Goal: Transaction & Acquisition: Purchase product/service

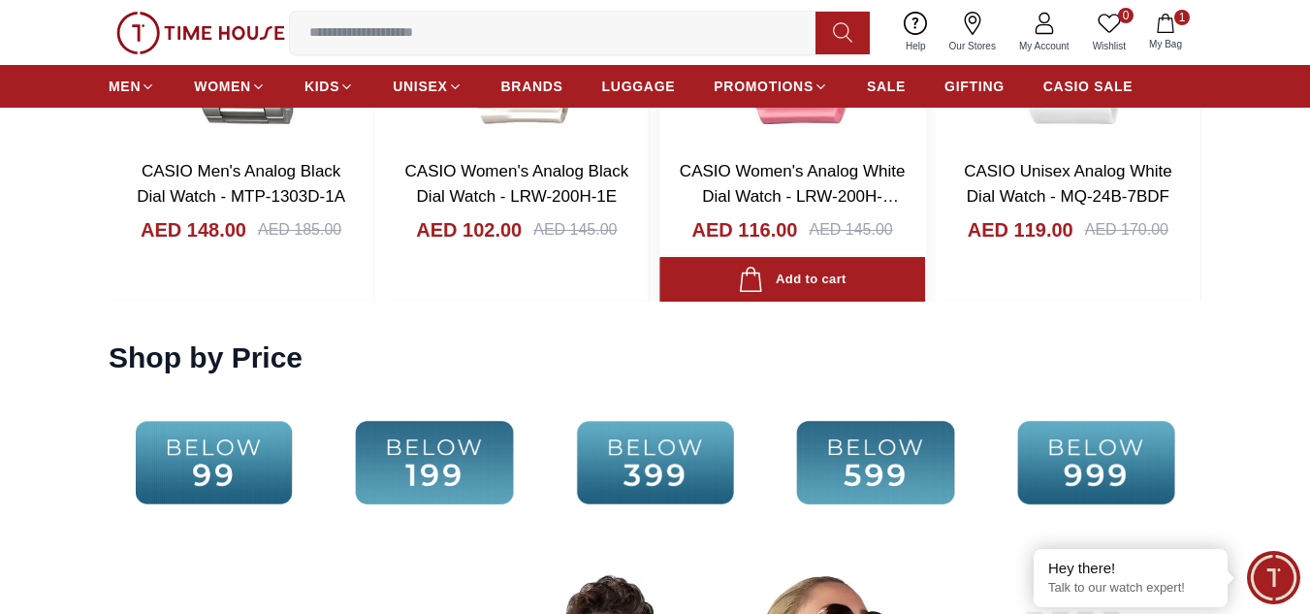
scroll to position [3362, 0]
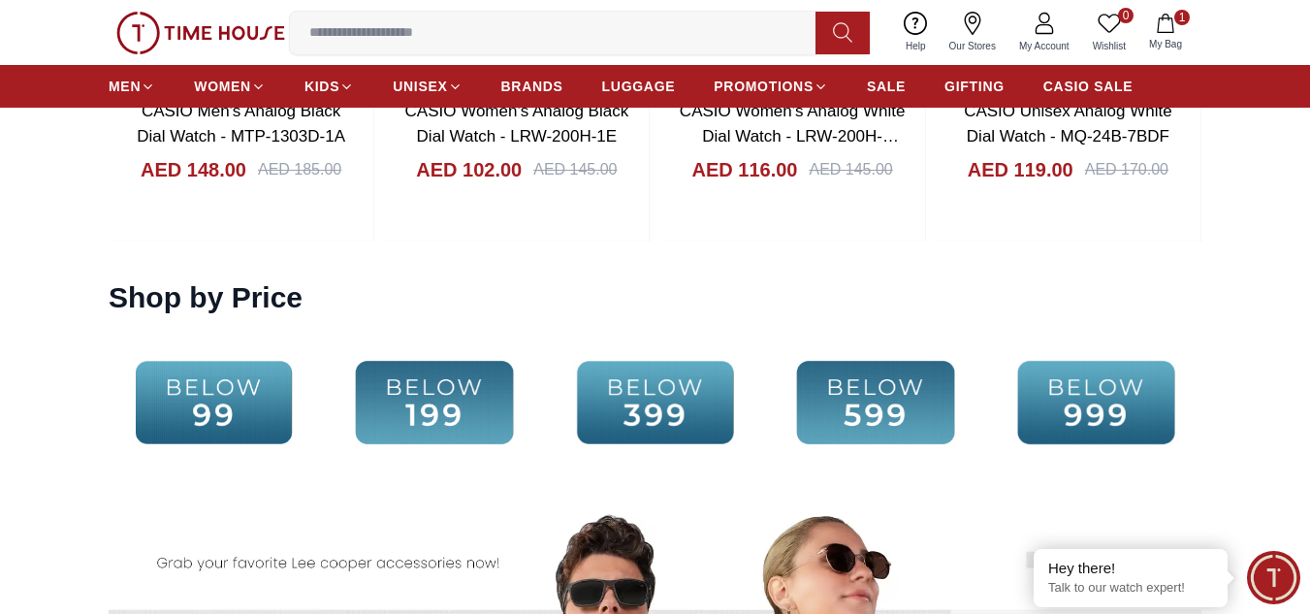
click at [461, 403] on img at bounding box center [434, 403] width 210 height 136
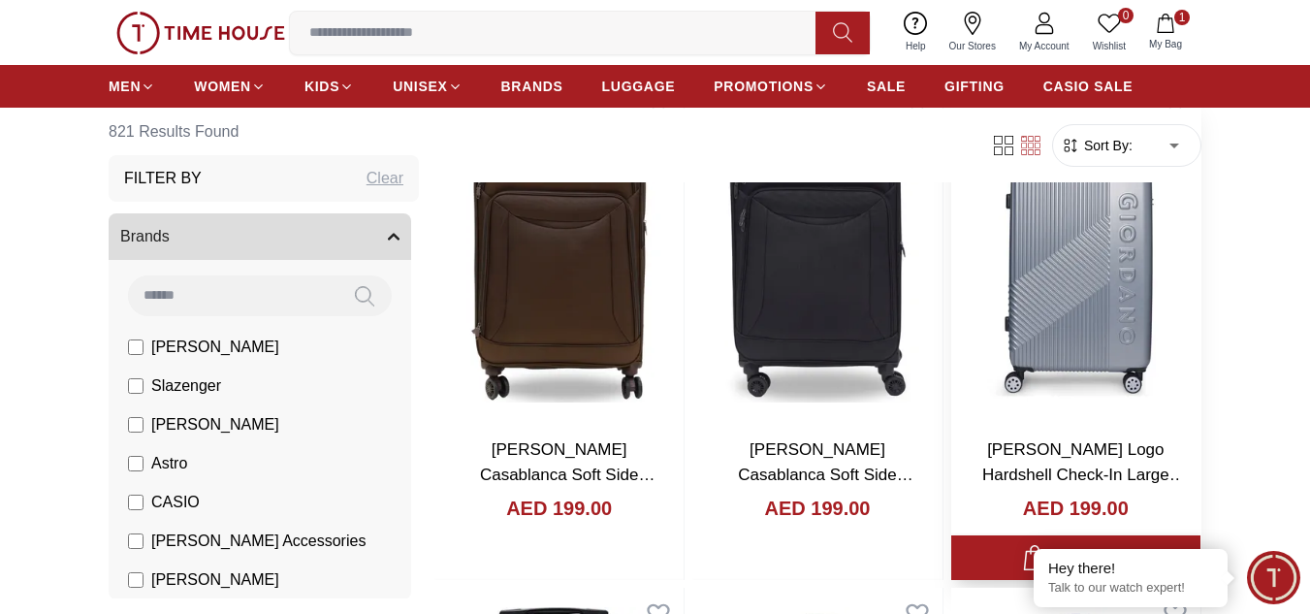
scroll to position [259, 0]
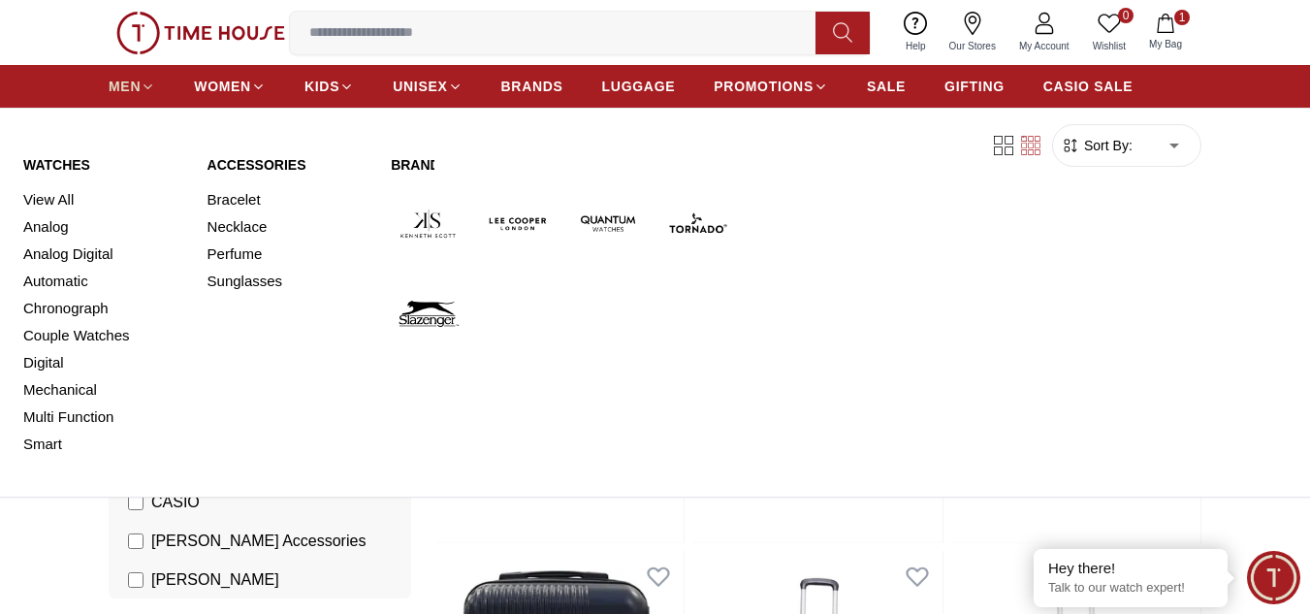
click at [128, 87] on span "MEN" at bounding box center [125, 86] width 32 height 19
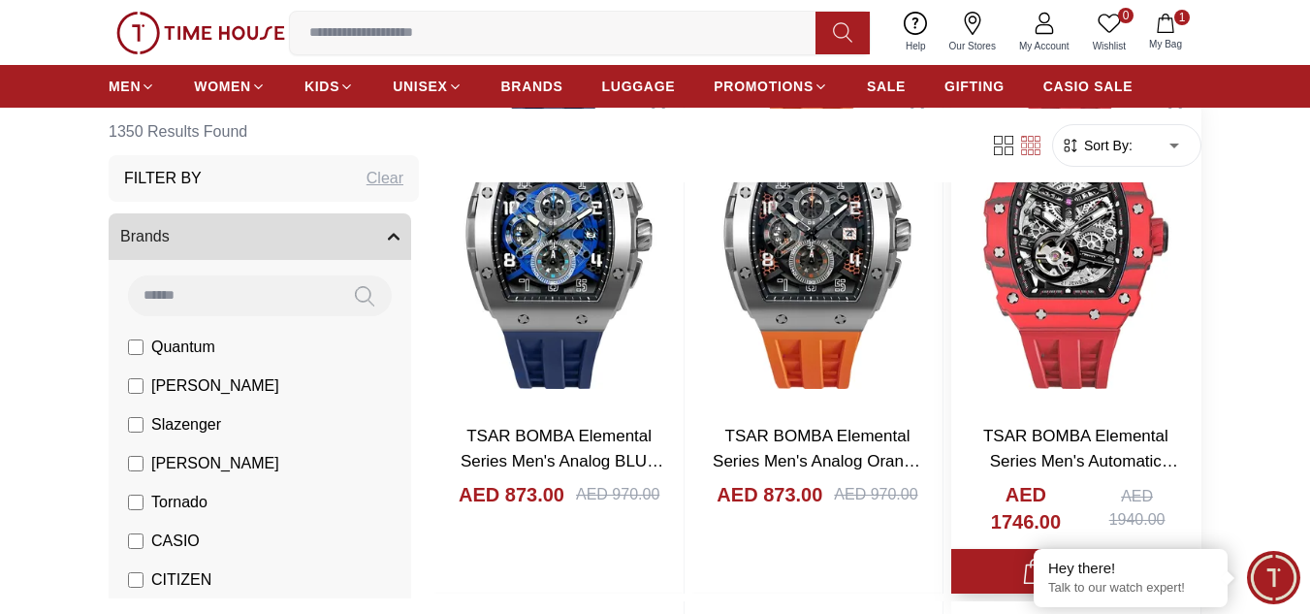
scroll to position [517, 0]
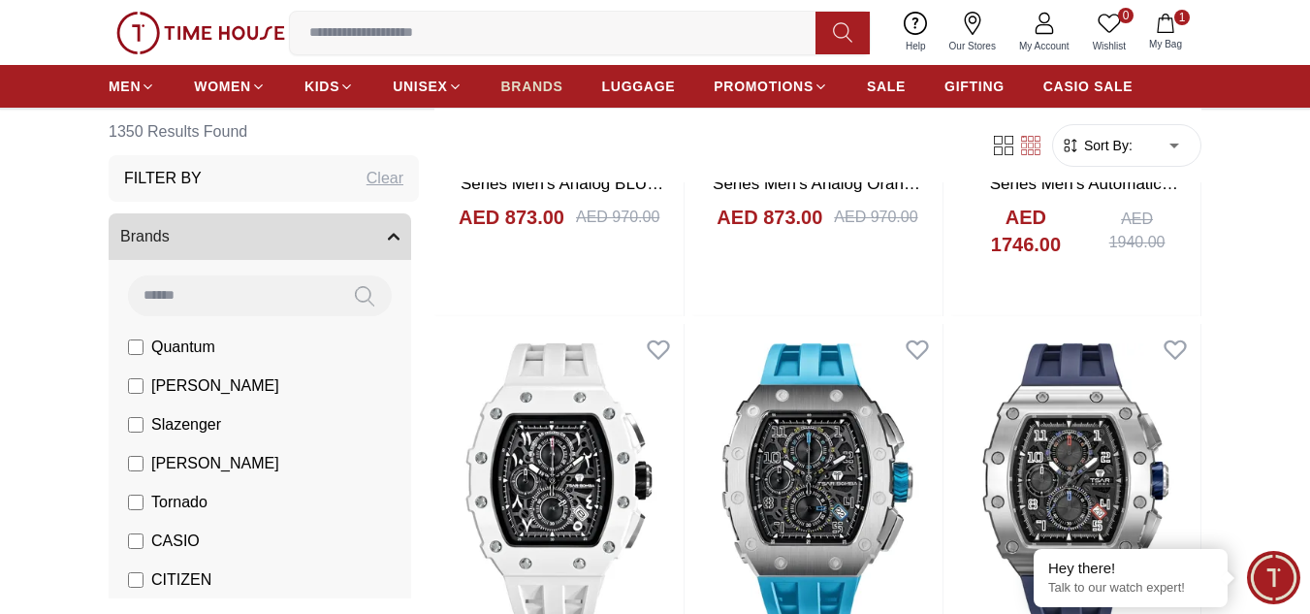
click at [527, 75] on link "BRANDS" at bounding box center [532, 86] width 62 height 35
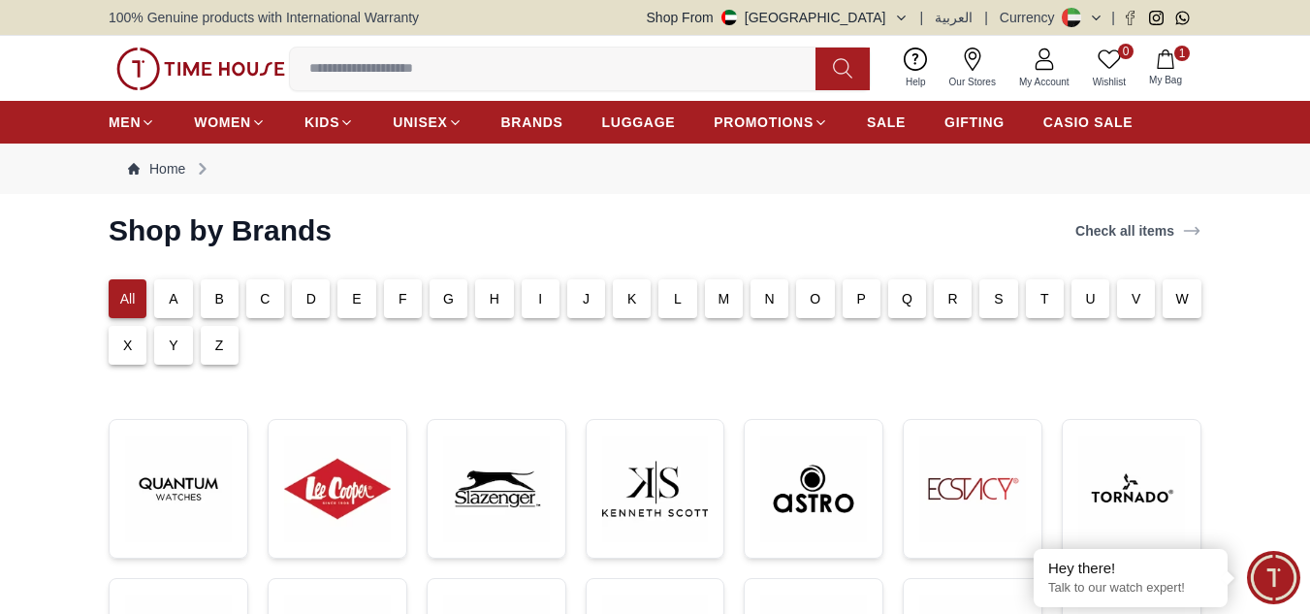
scroll to position [259, 0]
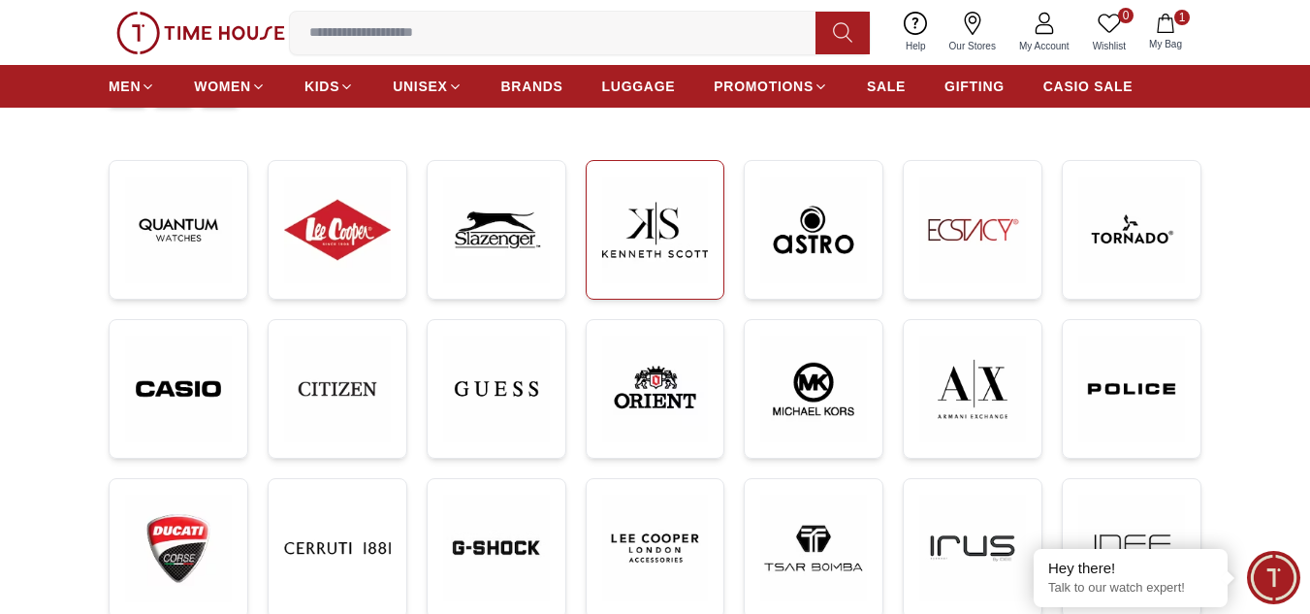
click at [641, 230] on img at bounding box center [655, 229] width 107 height 107
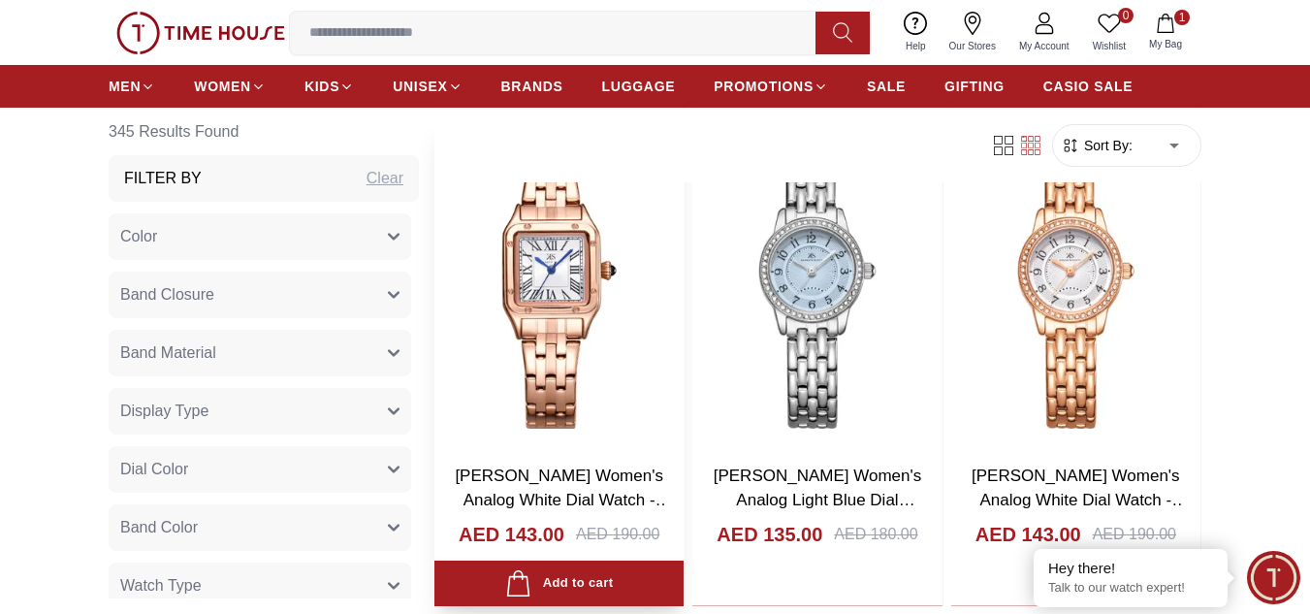
scroll to position [1293, 0]
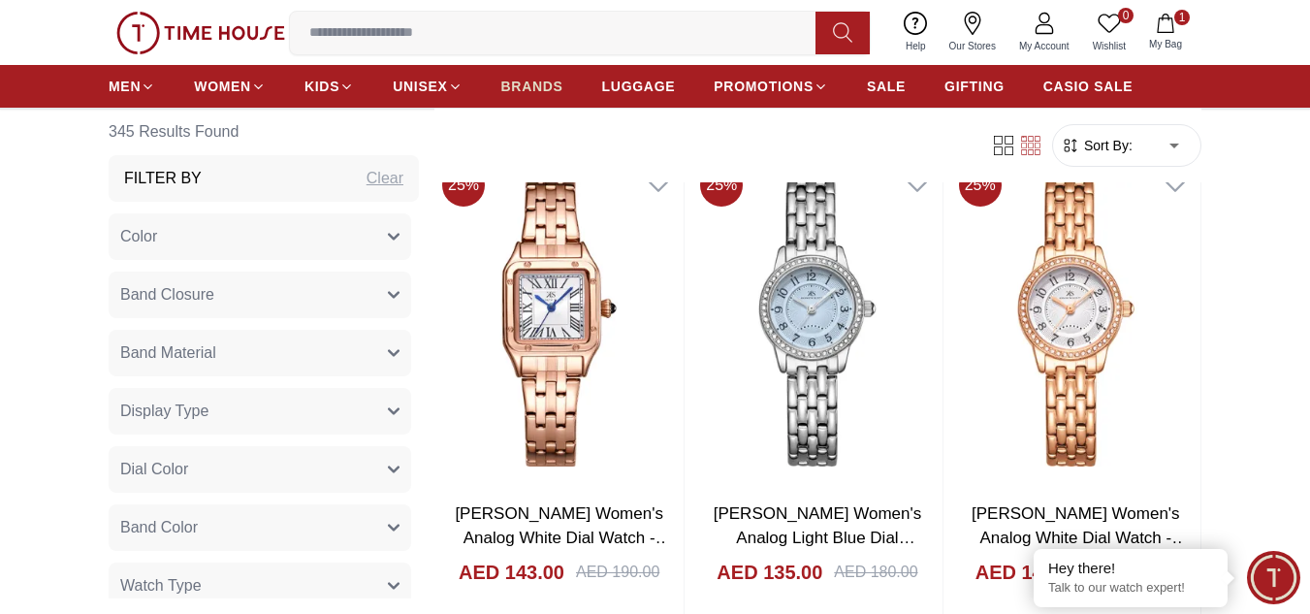
click at [550, 93] on span "BRANDS" at bounding box center [532, 86] width 62 height 19
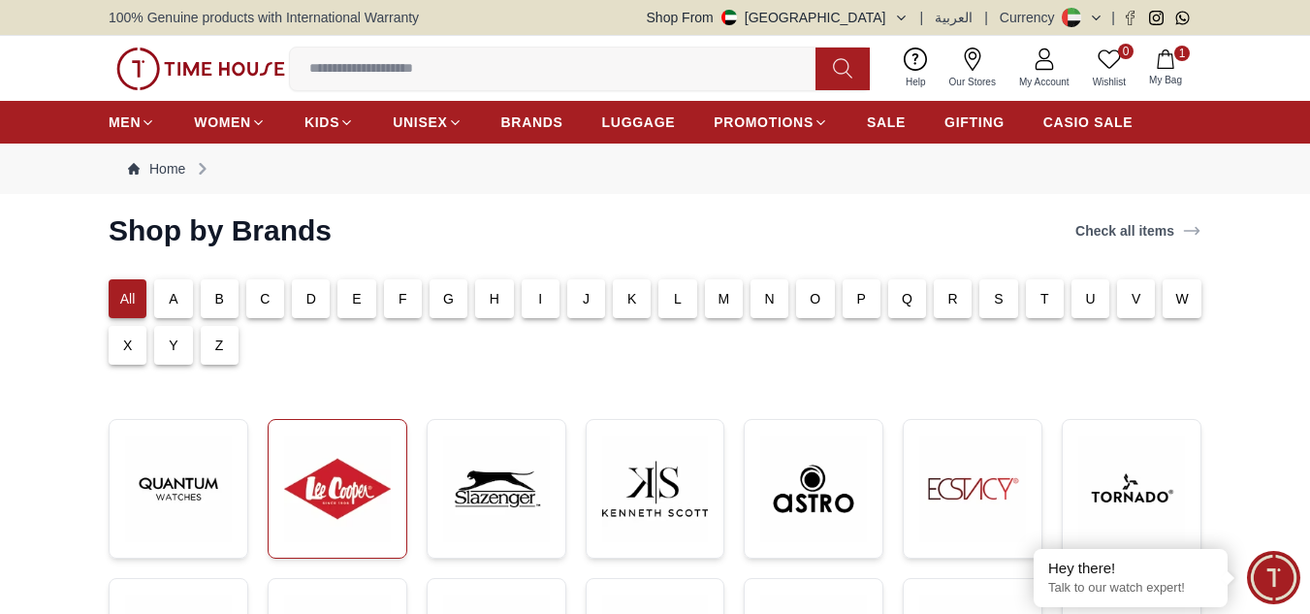
click at [344, 465] on img at bounding box center [337, 488] width 107 height 107
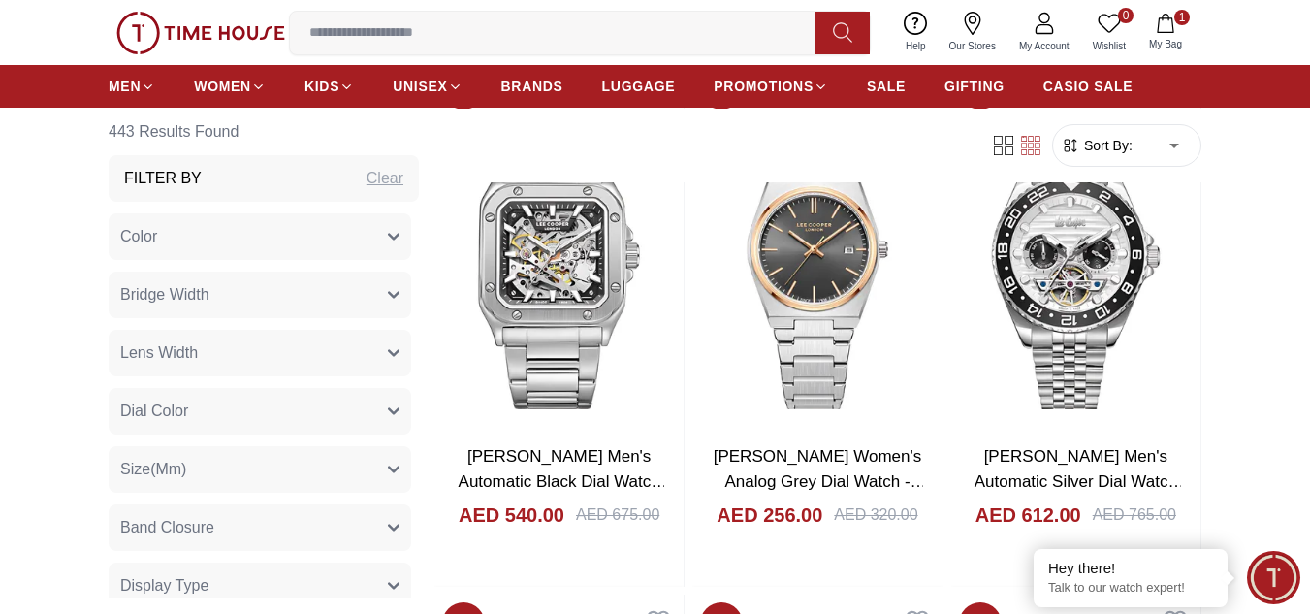
scroll to position [2845, 0]
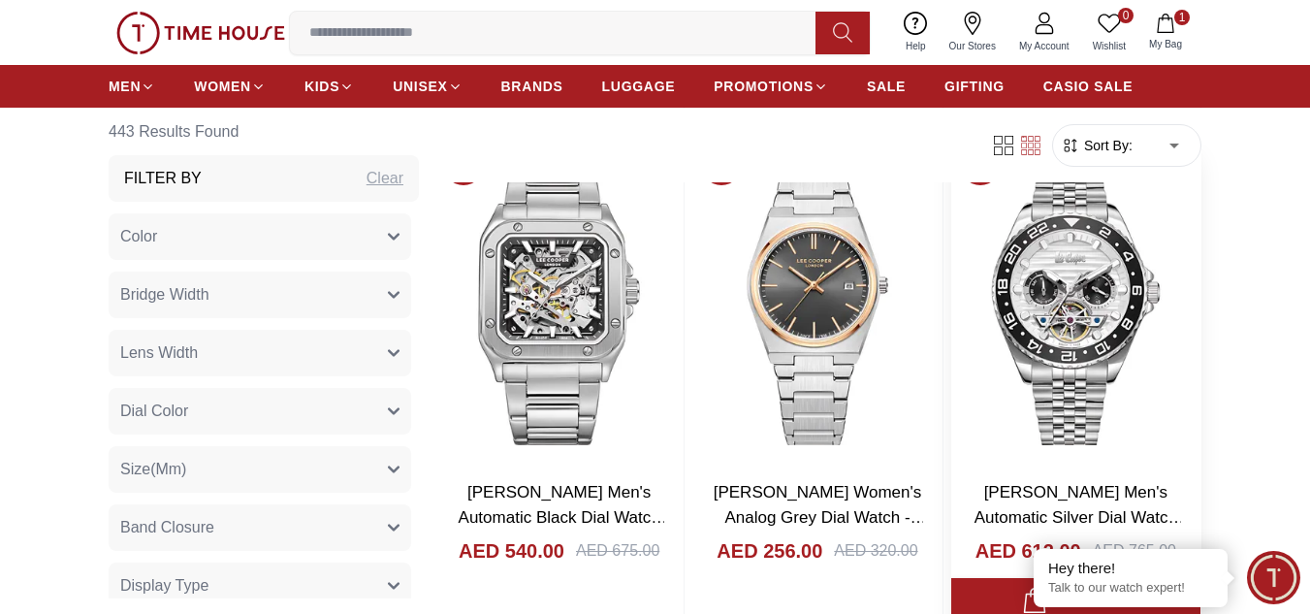
click at [1024, 292] on img at bounding box center [1075, 300] width 249 height 330
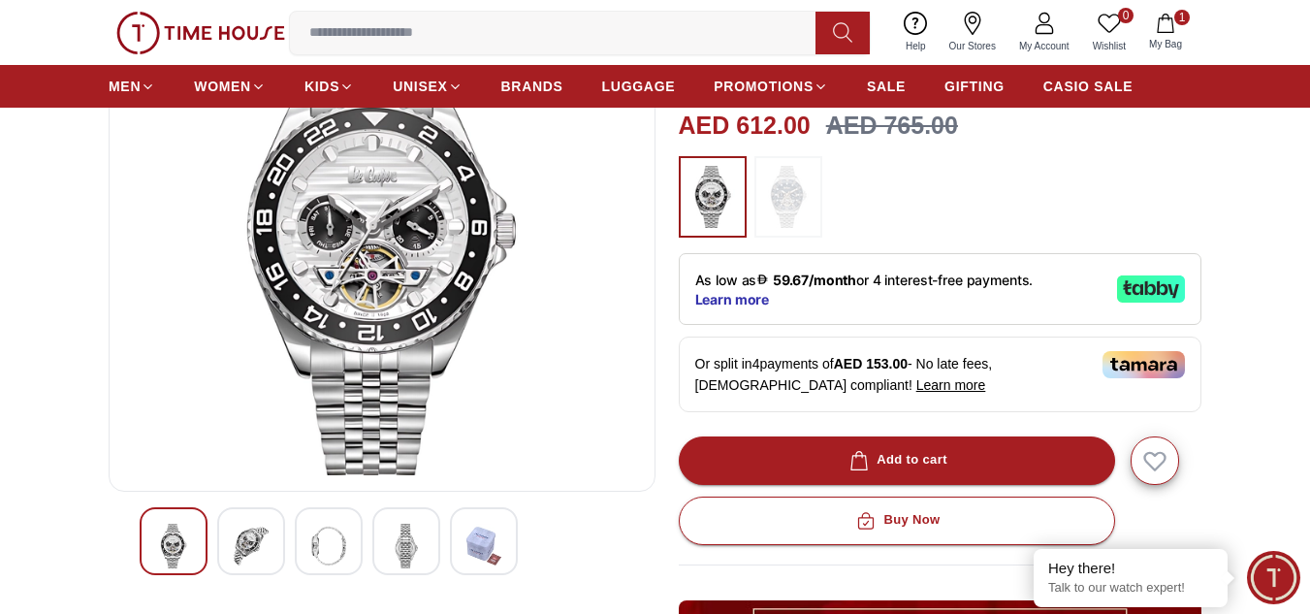
scroll to position [259, 0]
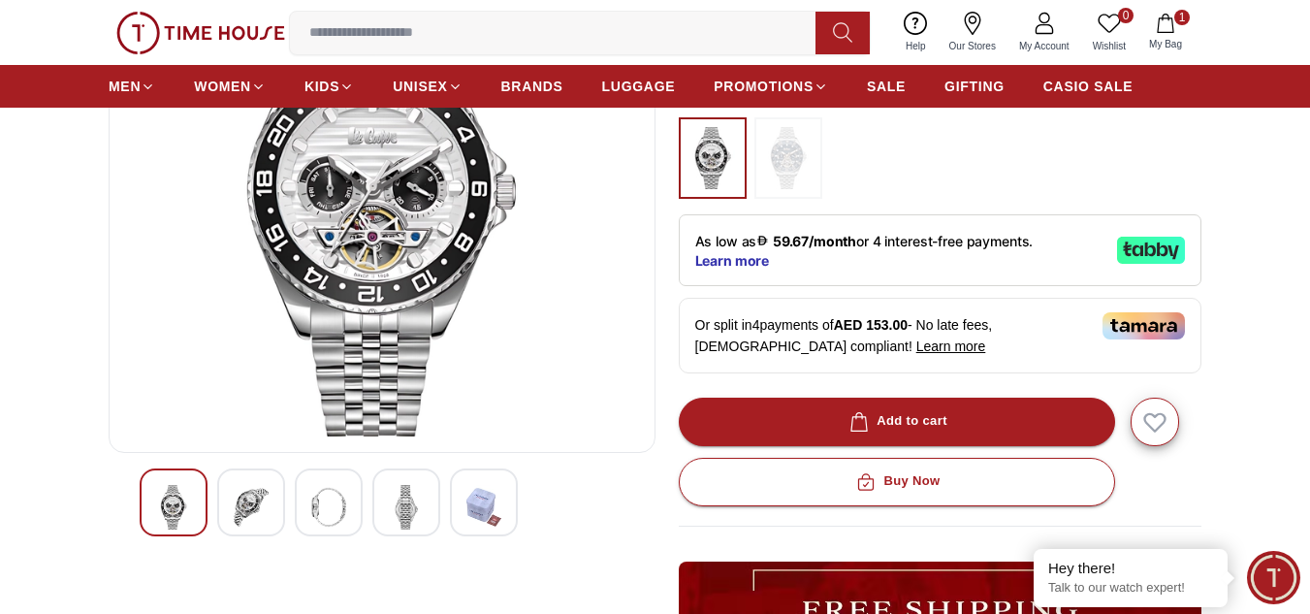
click at [222, 497] on div at bounding box center [251, 502] width 68 height 68
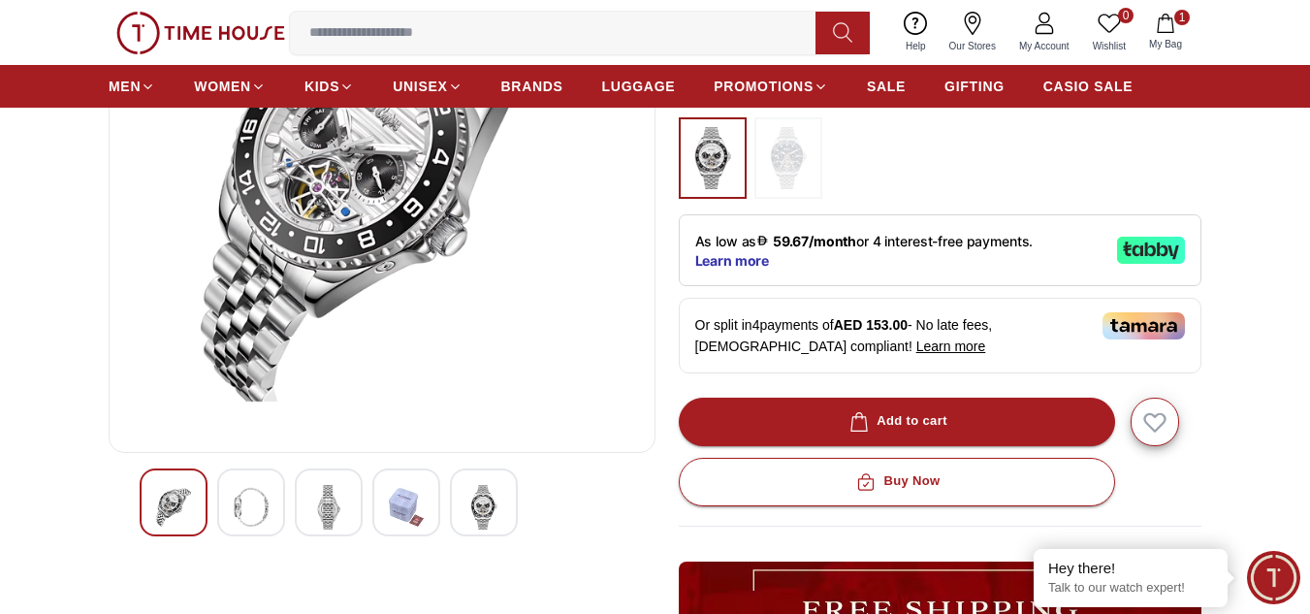
click at [299, 503] on div at bounding box center [329, 502] width 68 height 68
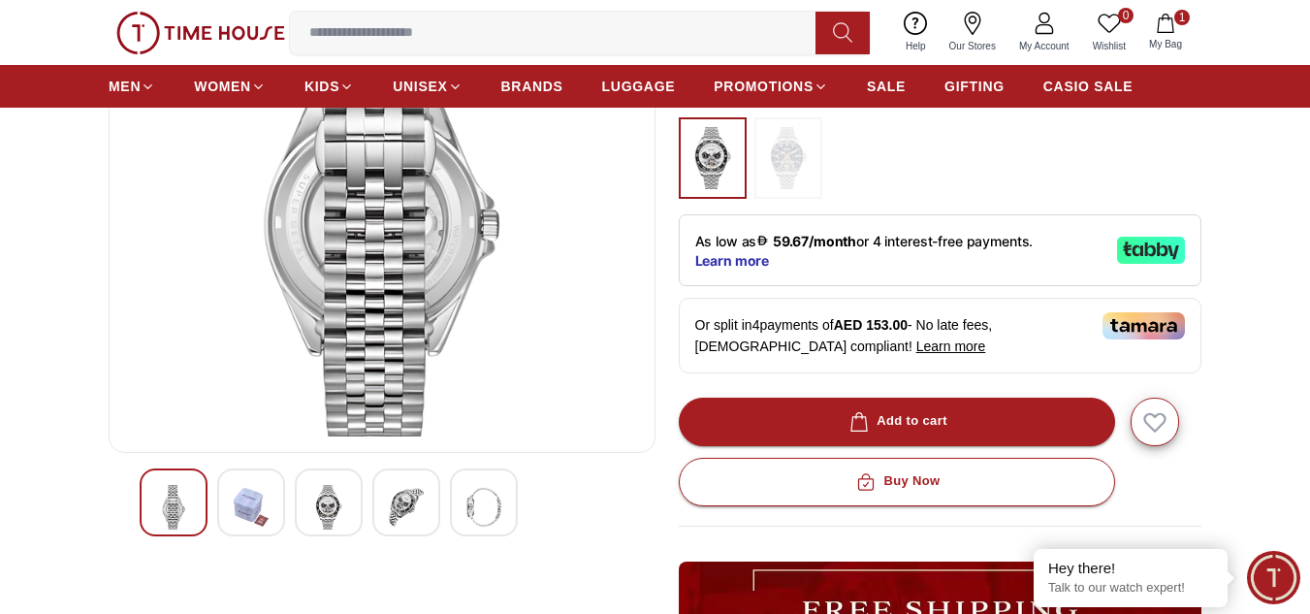
click at [334, 496] on img at bounding box center [328, 507] width 35 height 45
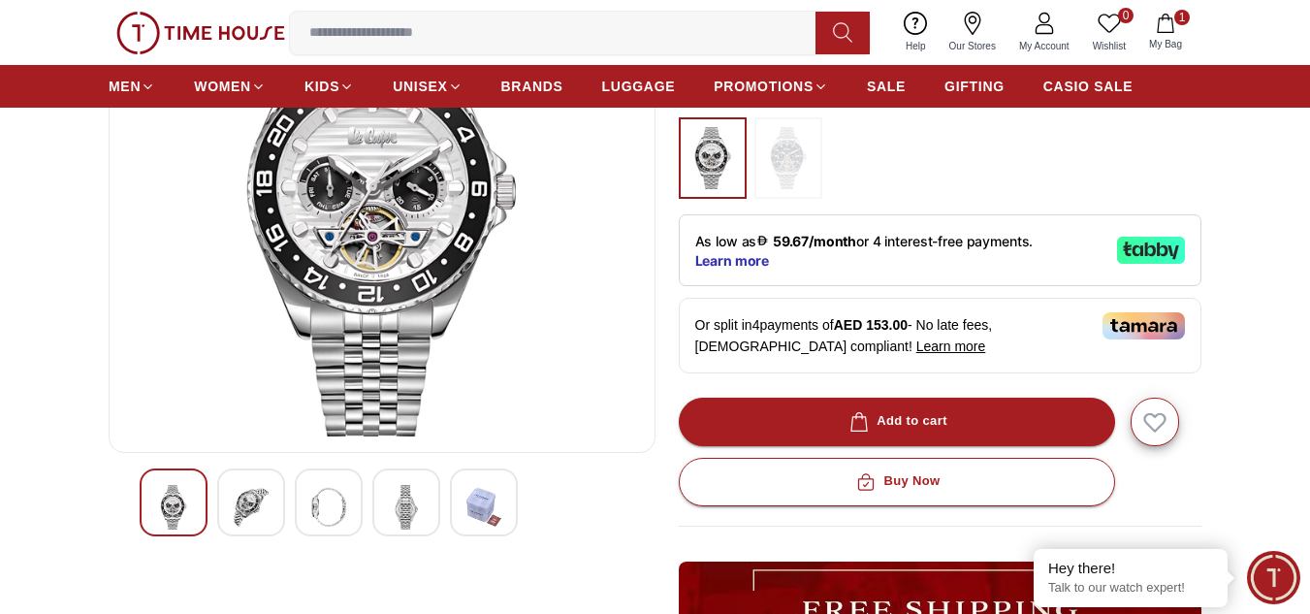
click at [384, 500] on div at bounding box center [406, 502] width 68 height 68
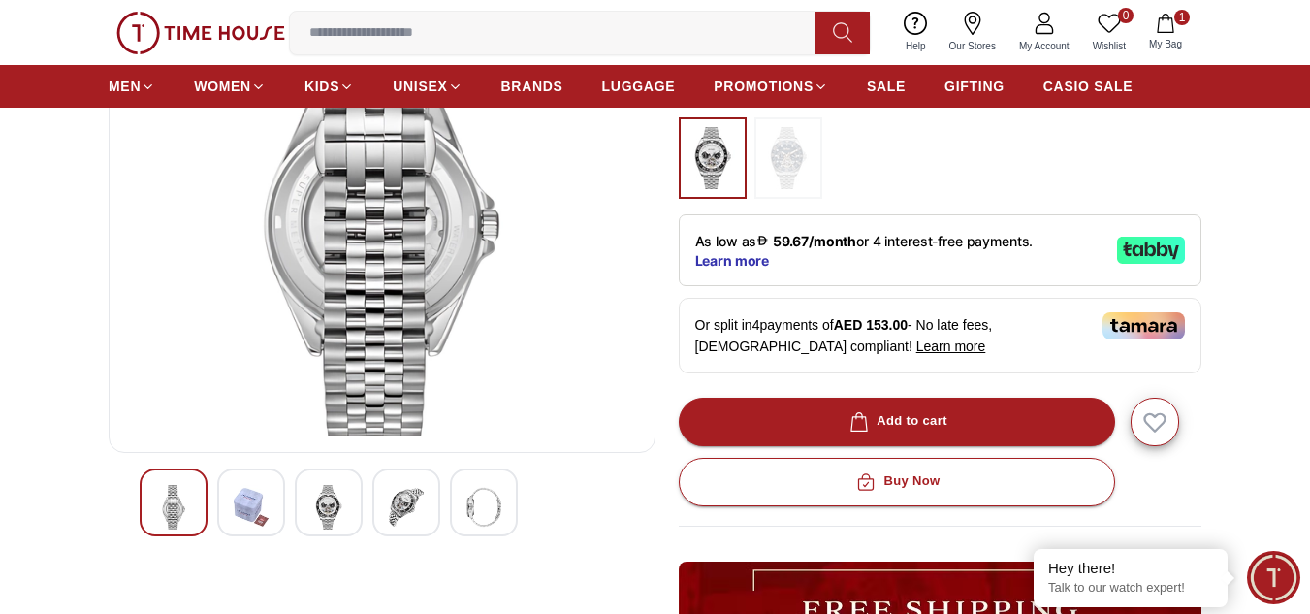
click at [403, 497] on img at bounding box center [406, 507] width 35 height 45
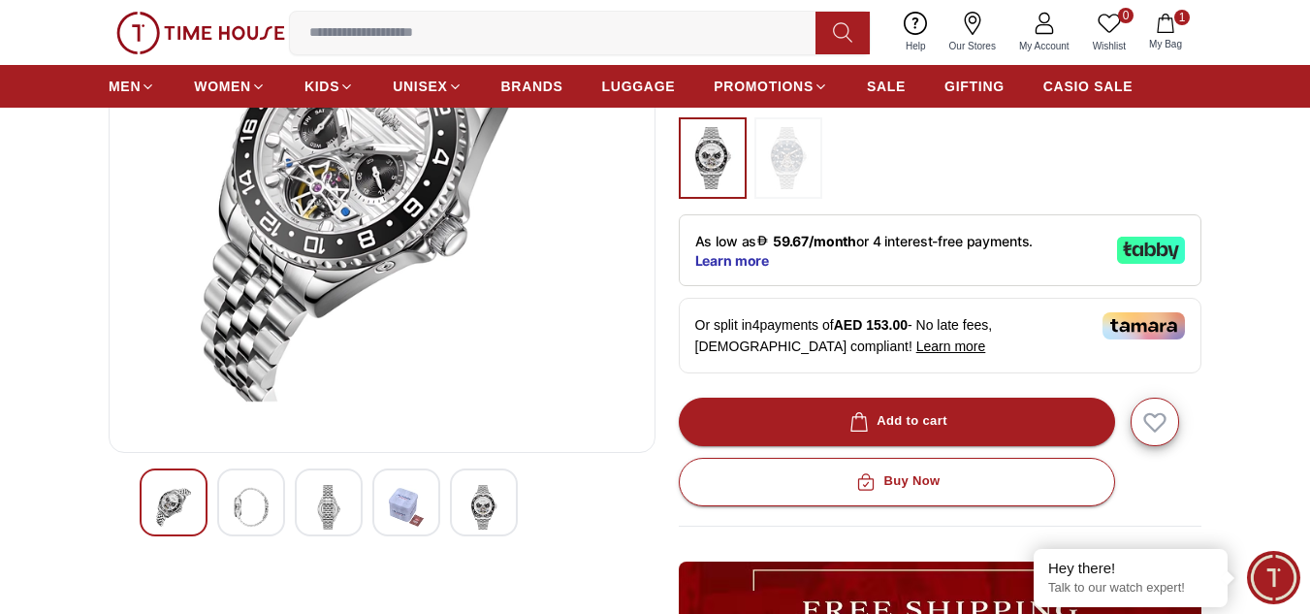
click at [258, 505] on img at bounding box center [251, 507] width 35 height 45
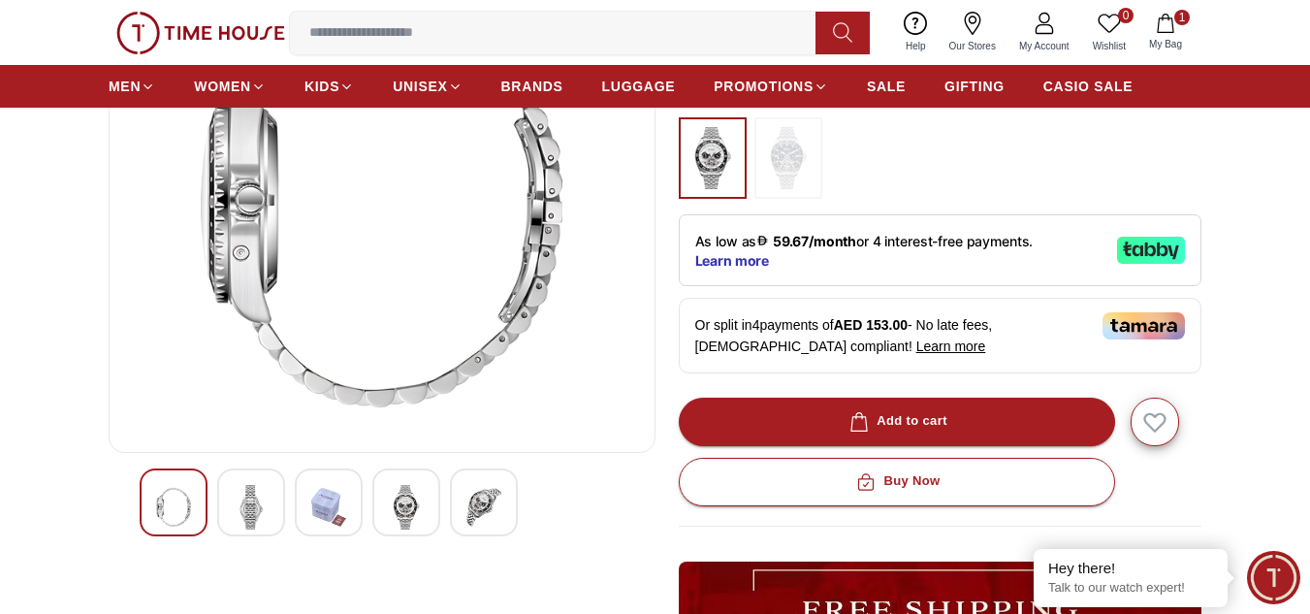
click at [324, 500] on img at bounding box center [328, 507] width 35 height 45
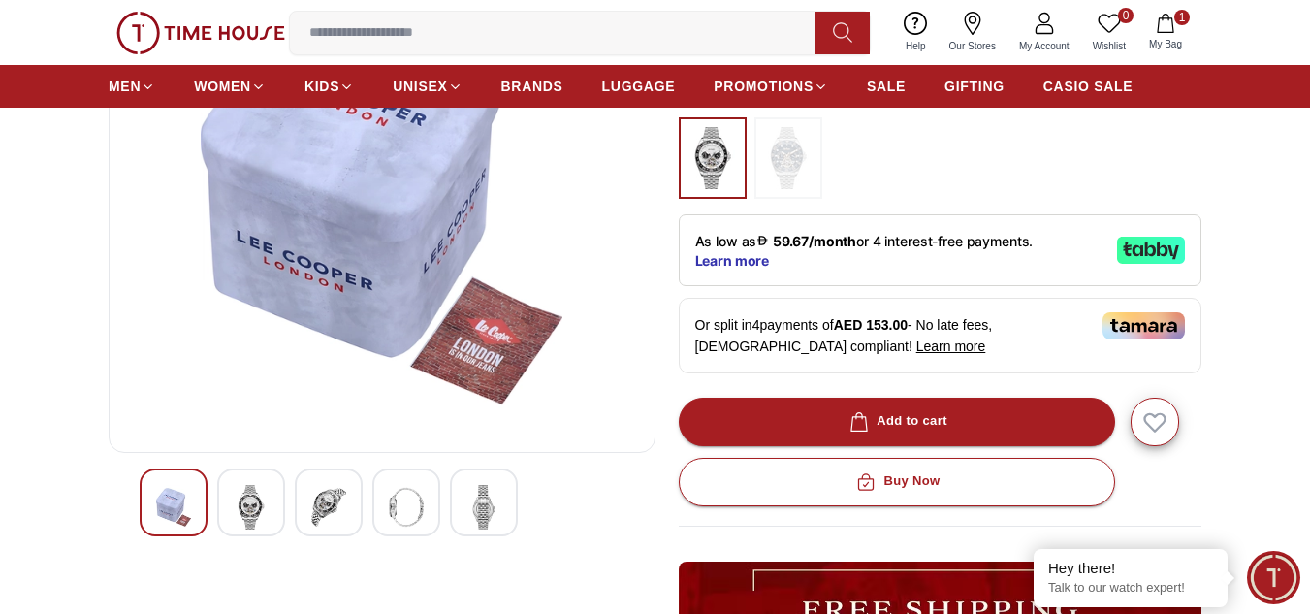
click at [378, 500] on div at bounding box center [406, 502] width 68 height 68
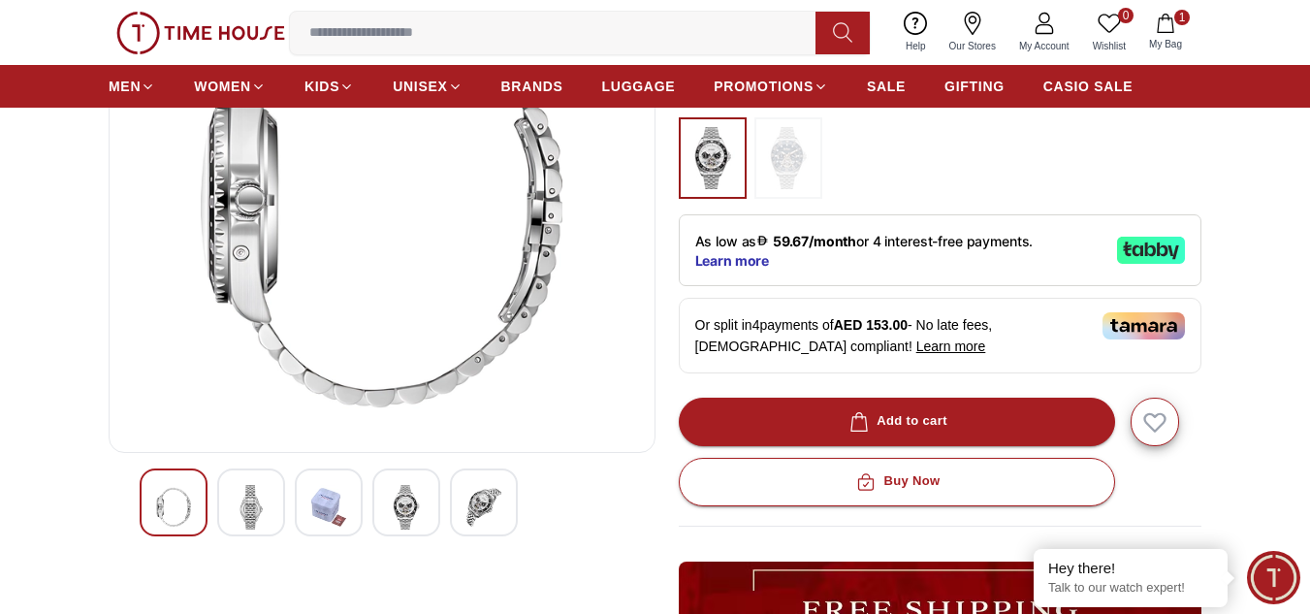
click at [483, 504] on img at bounding box center [483, 507] width 35 height 45
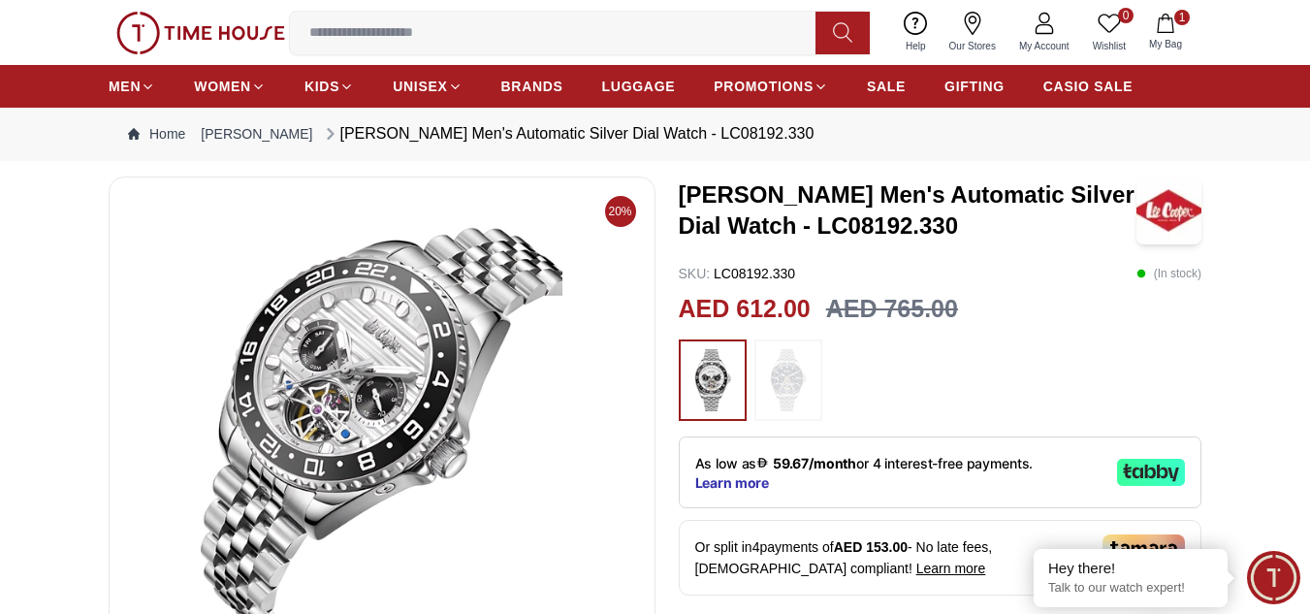
scroll to position [0, 0]
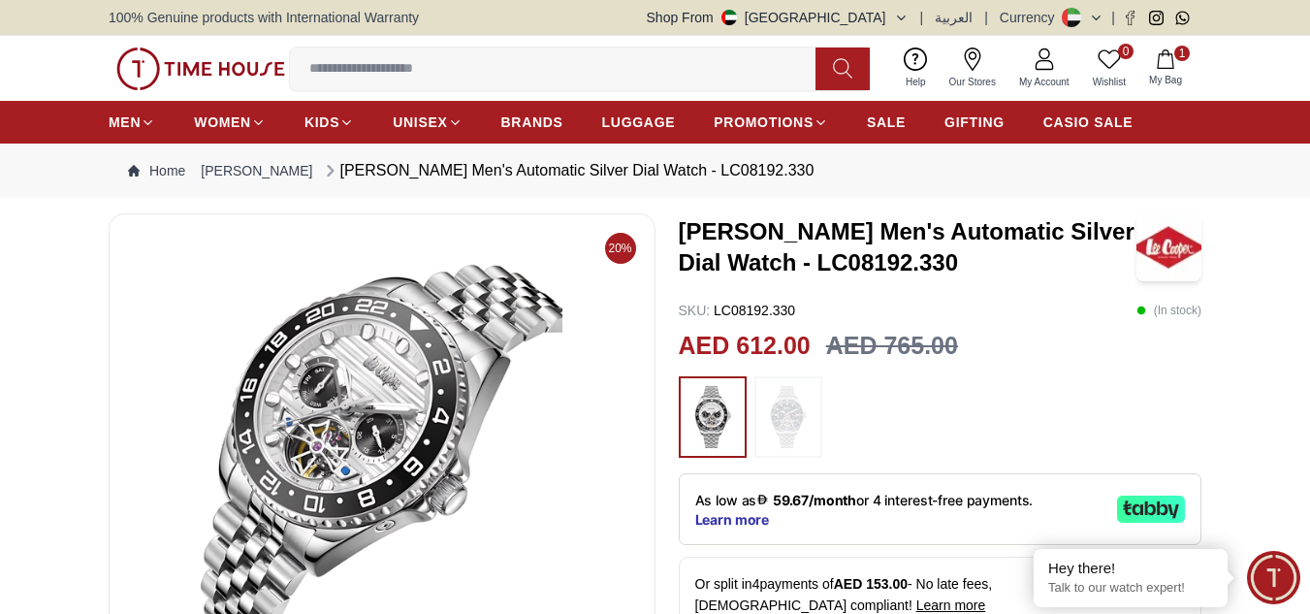
click at [357, 398] on img at bounding box center [382, 462] width 514 height 465
click at [358, 394] on img at bounding box center [382, 462] width 514 height 465
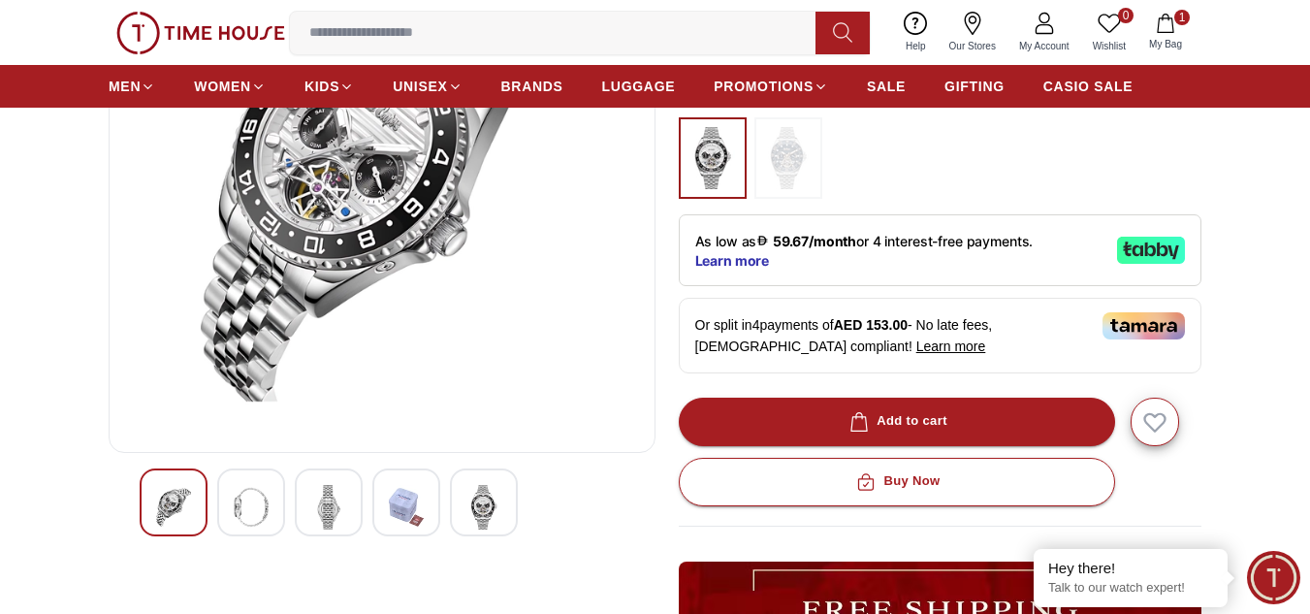
click at [494, 508] on img at bounding box center [483, 507] width 35 height 45
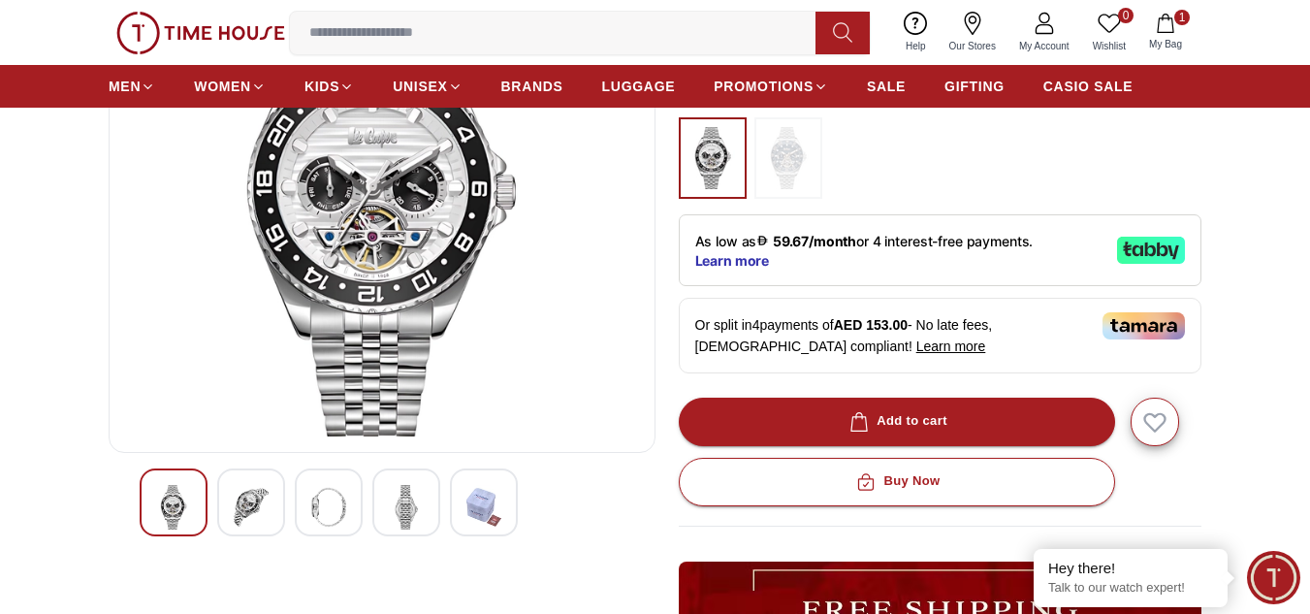
scroll to position [0, 0]
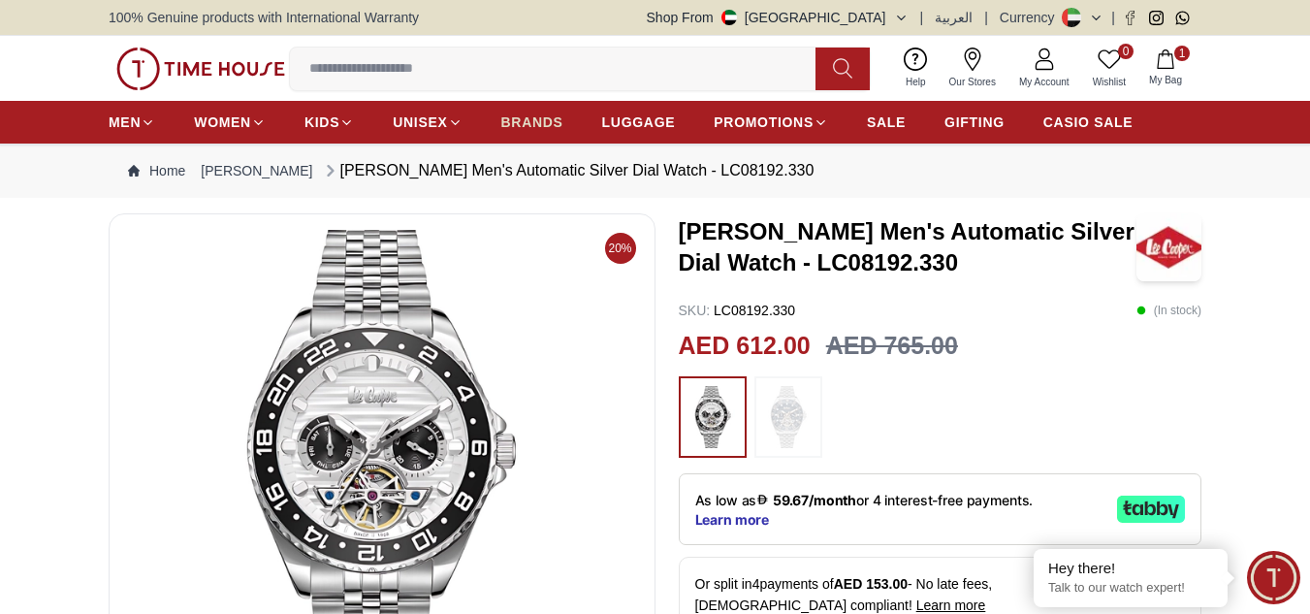
click at [530, 123] on span "BRANDS" at bounding box center [532, 121] width 62 height 19
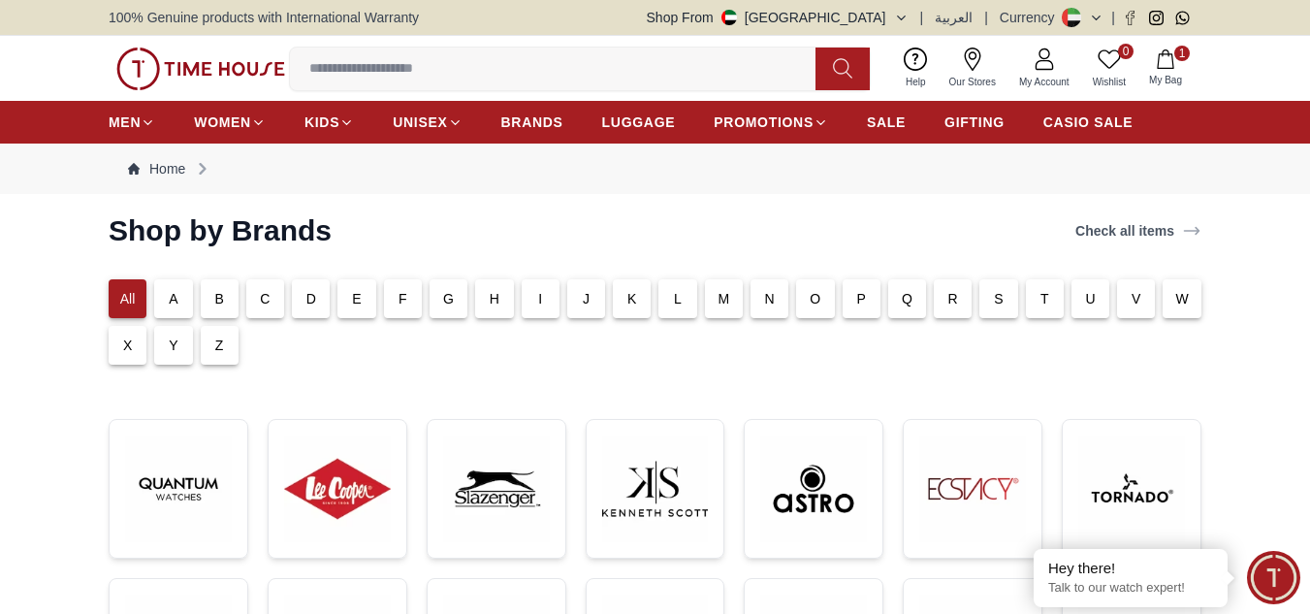
scroll to position [259, 0]
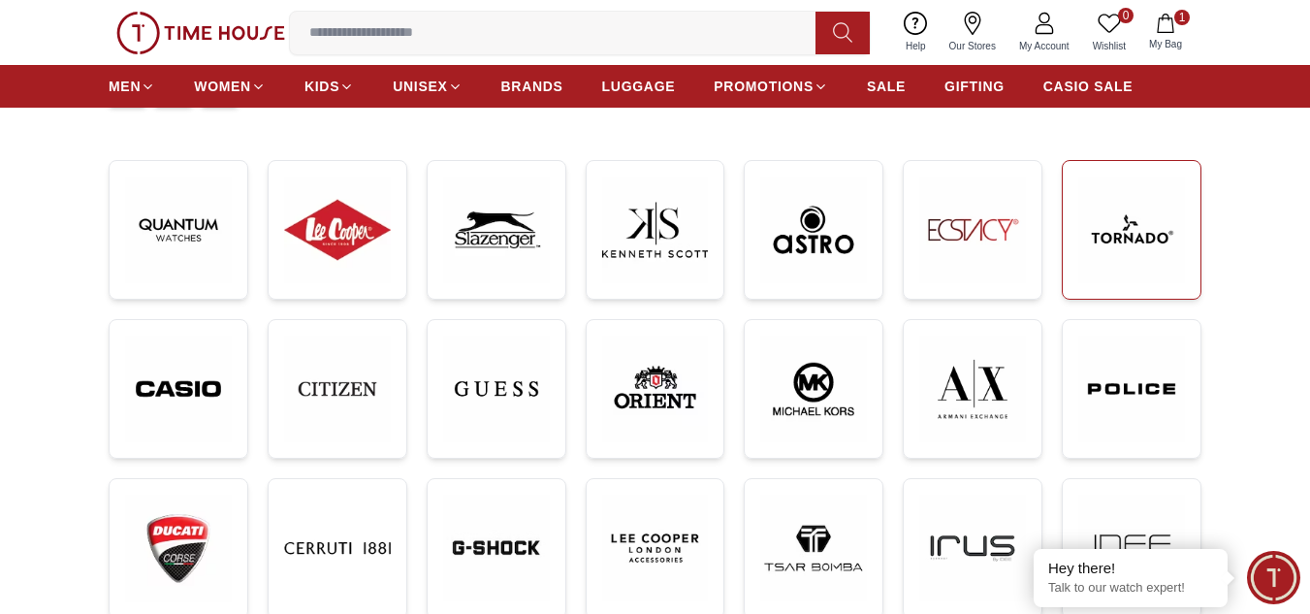
click at [1157, 224] on img at bounding box center [1131, 229] width 107 height 107
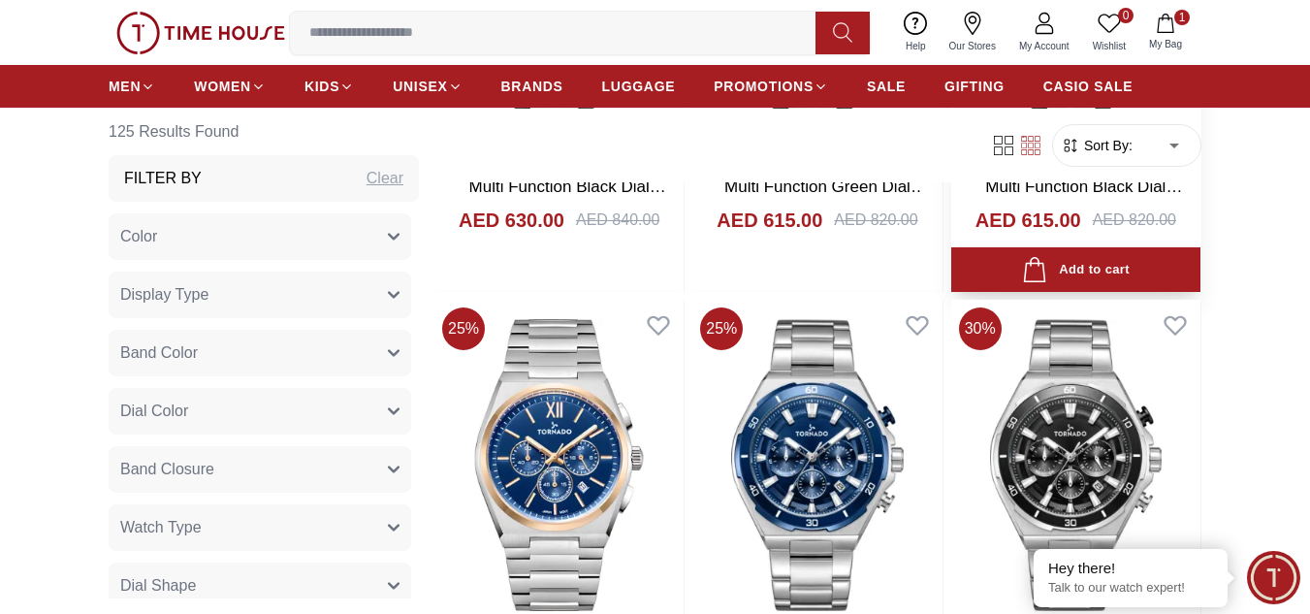
scroll to position [3362, 0]
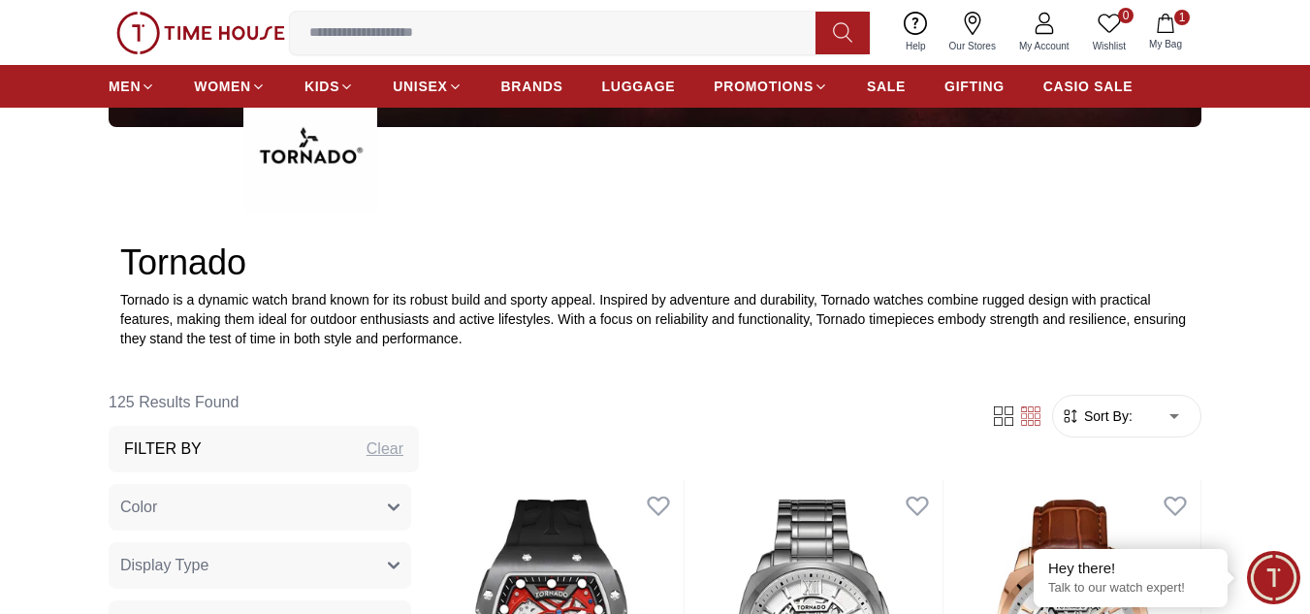
scroll to position [776, 0]
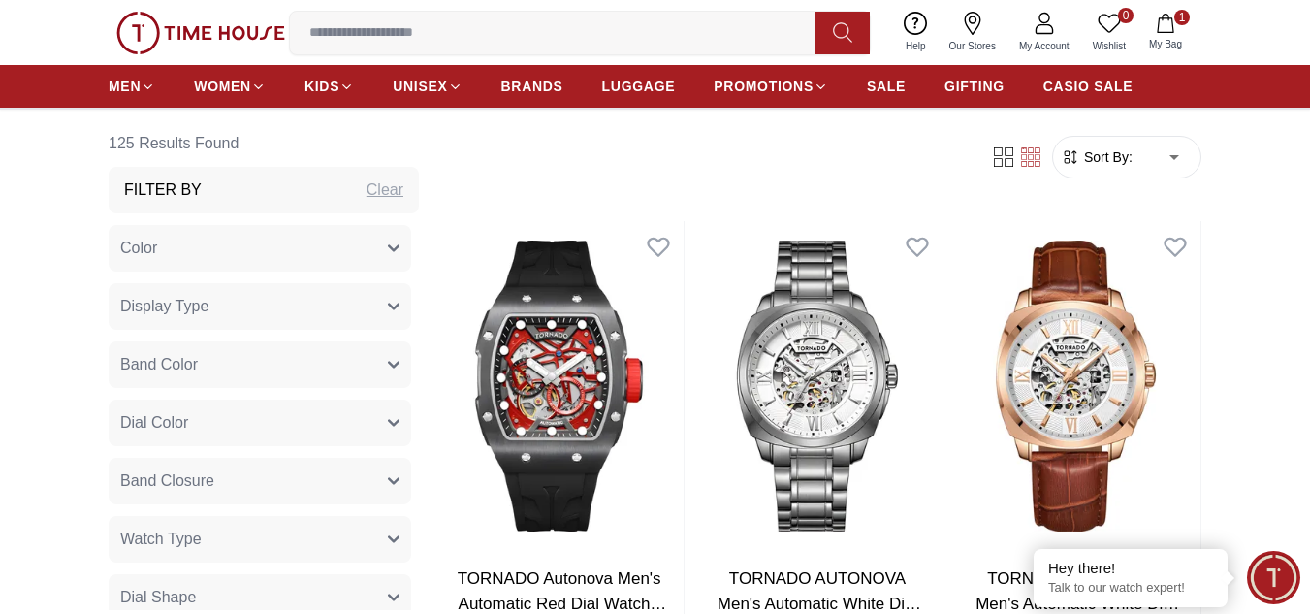
click at [531, 89] on span "BRANDS" at bounding box center [532, 86] width 62 height 19
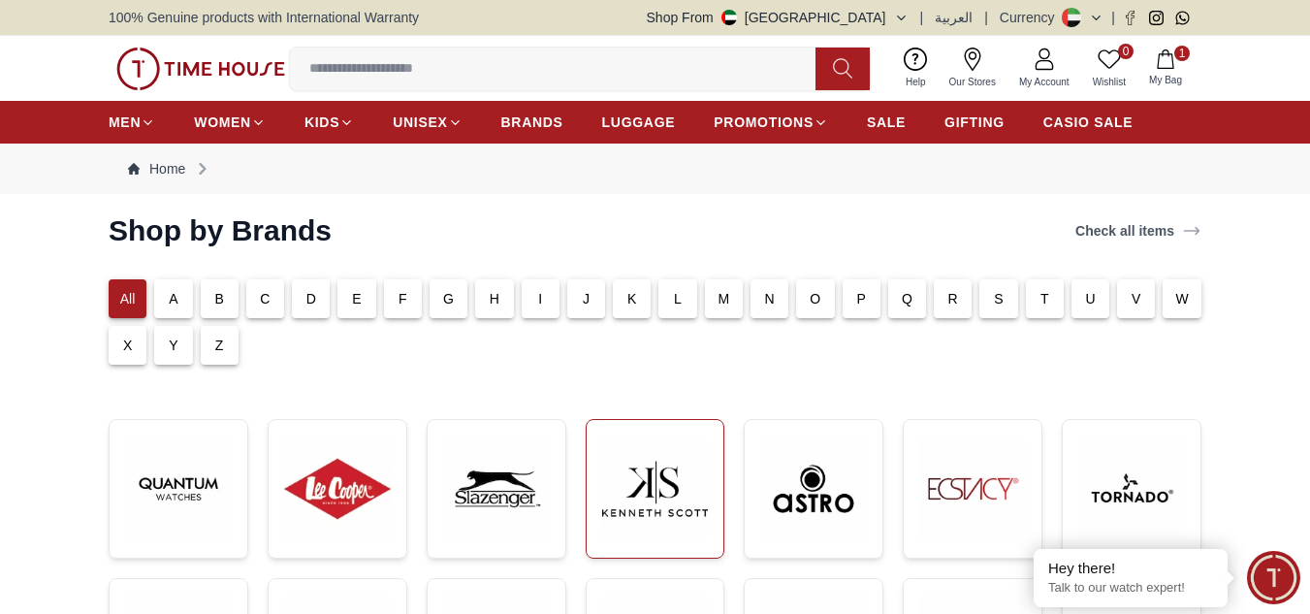
click at [664, 453] on img at bounding box center [655, 488] width 107 height 107
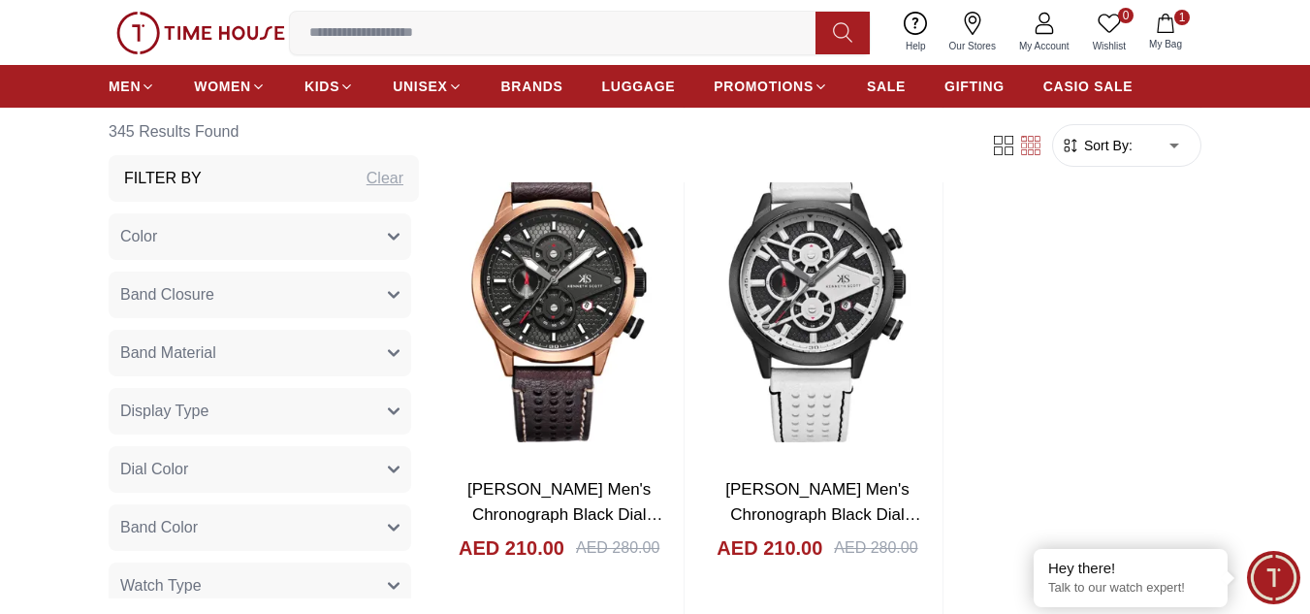
scroll to position [3879, 0]
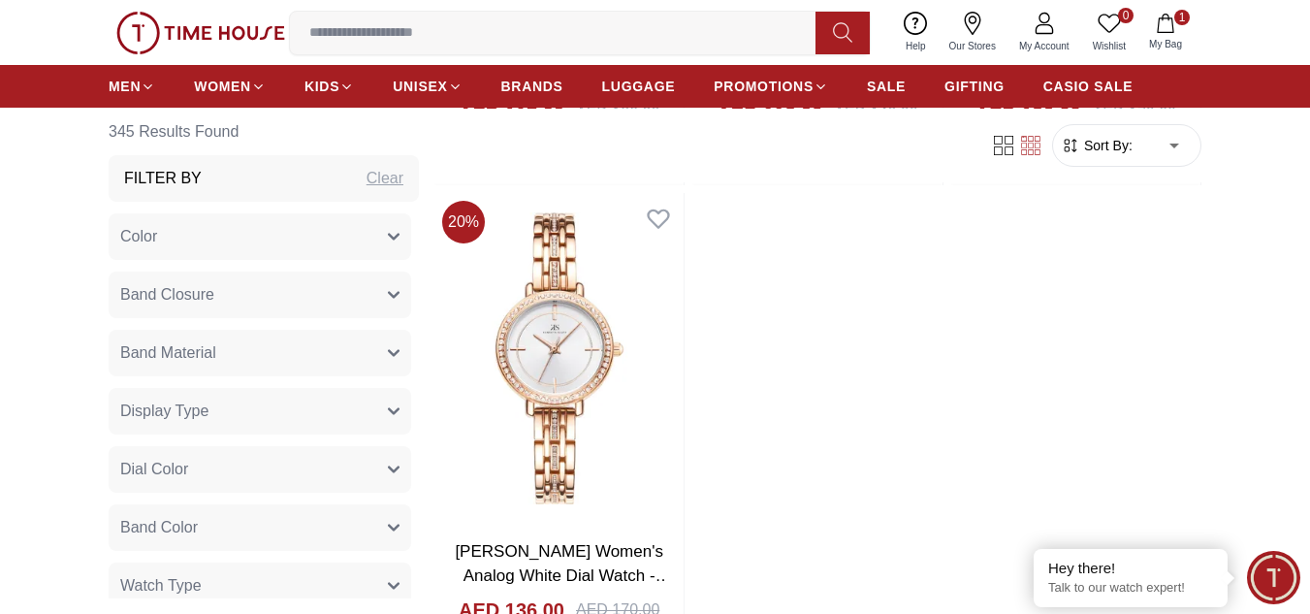
scroll to position [7241, 0]
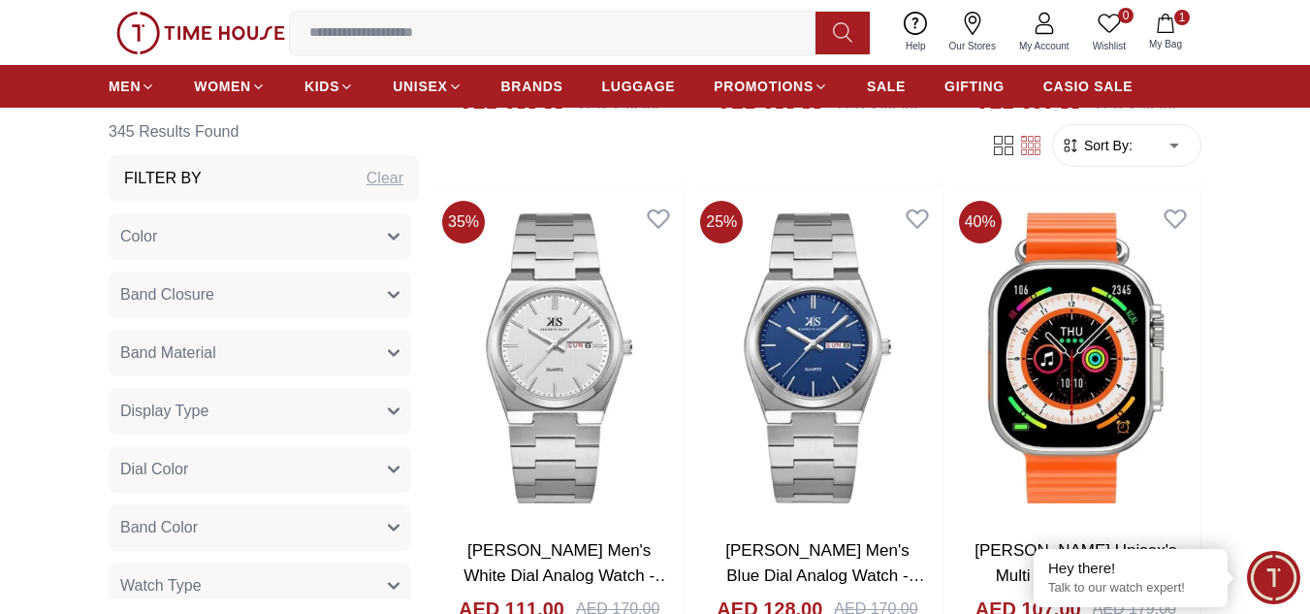
scroll to position [13706, 0]
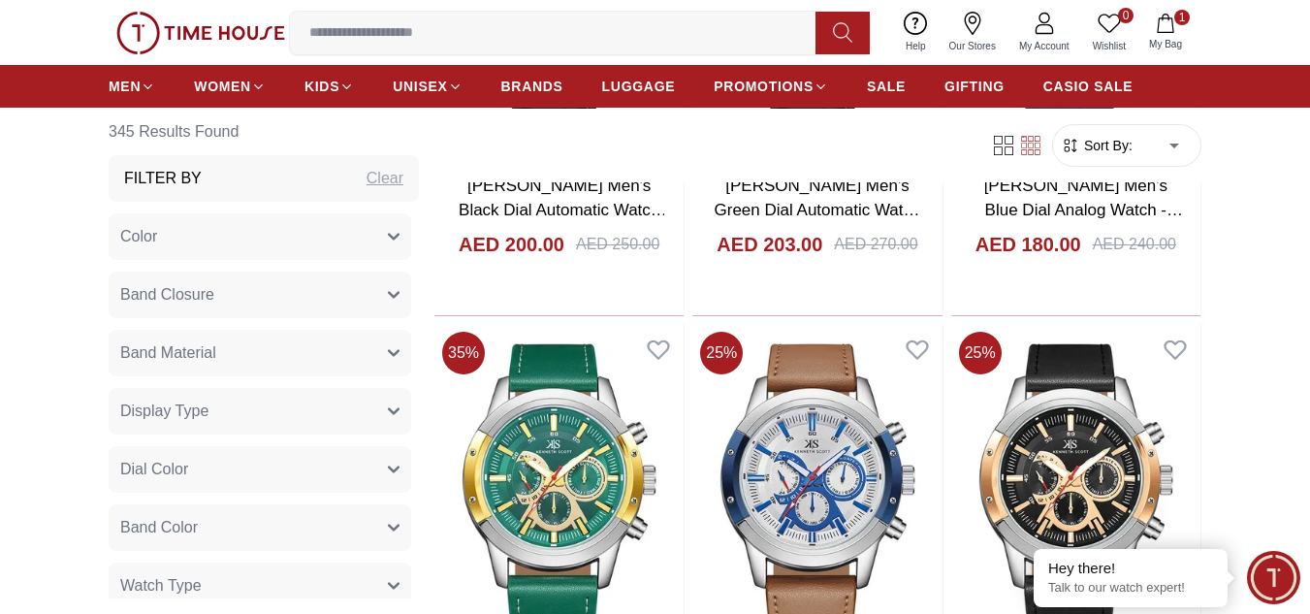
scroll to position [16292, 0]
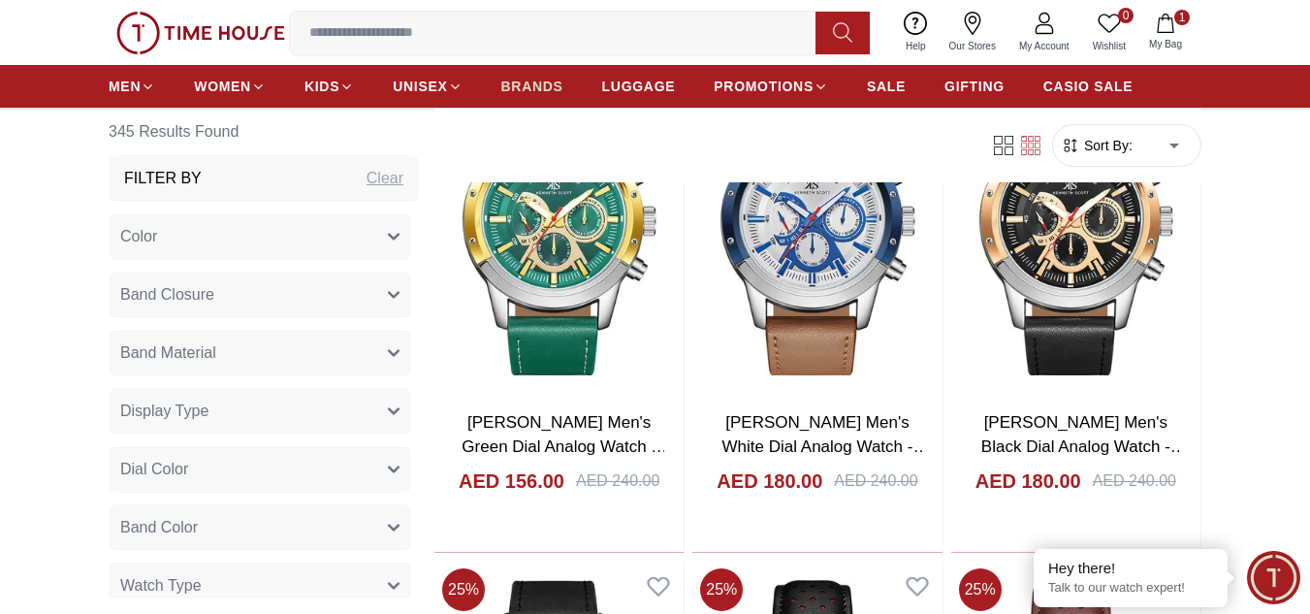
click at [523, 78] on span "BRANDS" at bounding box center [532, 86] width 62 height 19
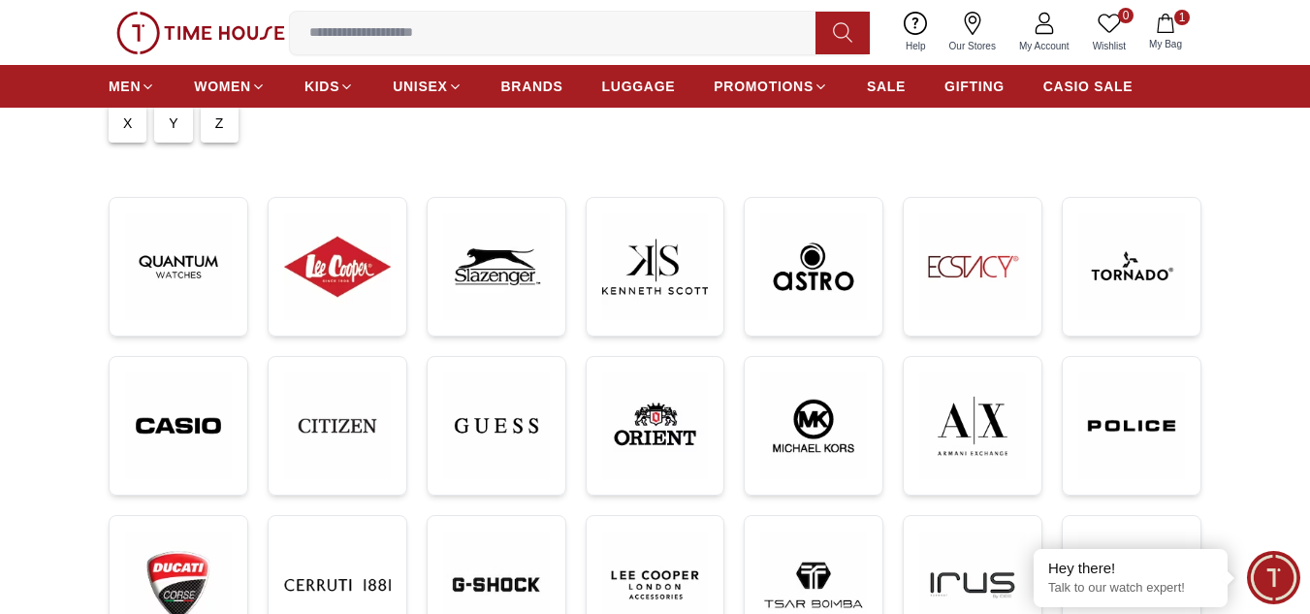
scroll to position [259, 0]
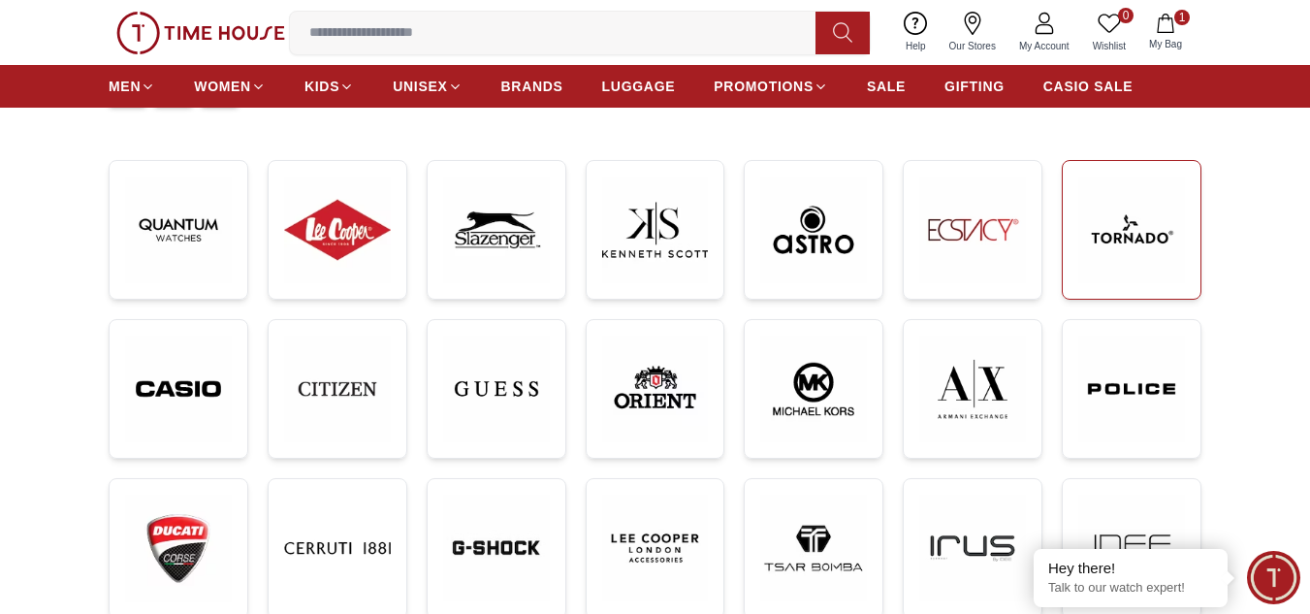
click at [1137, 251] on img at bounding box center [1131, 229] width 107 height 107
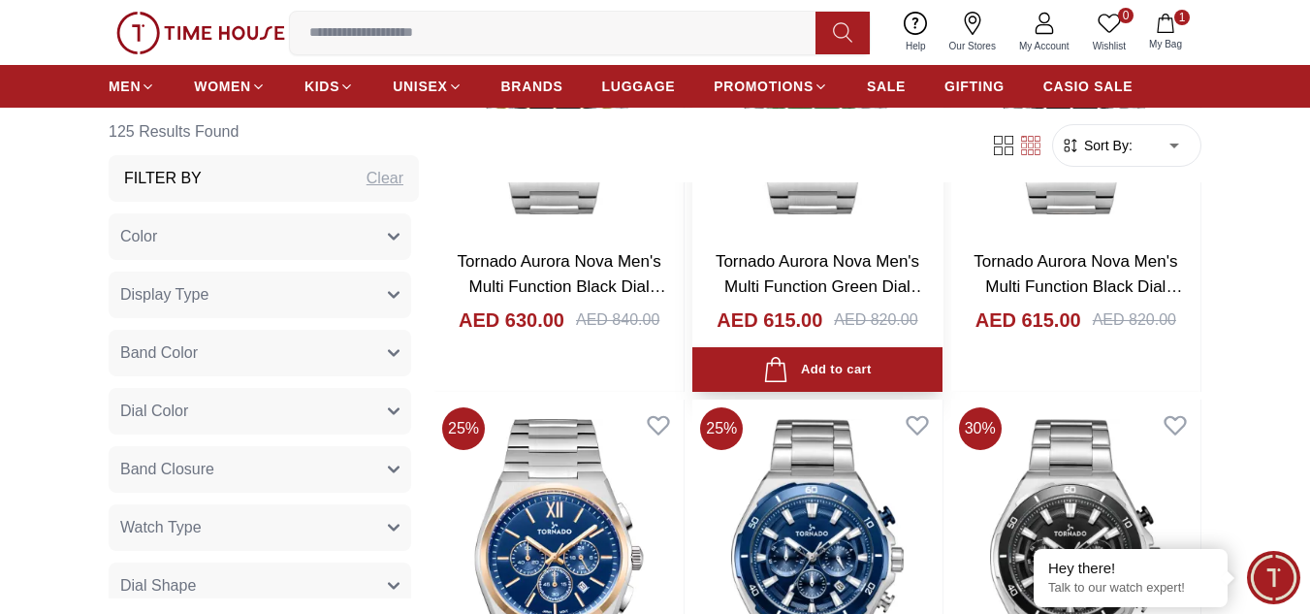
scroll to position [3362, 0]
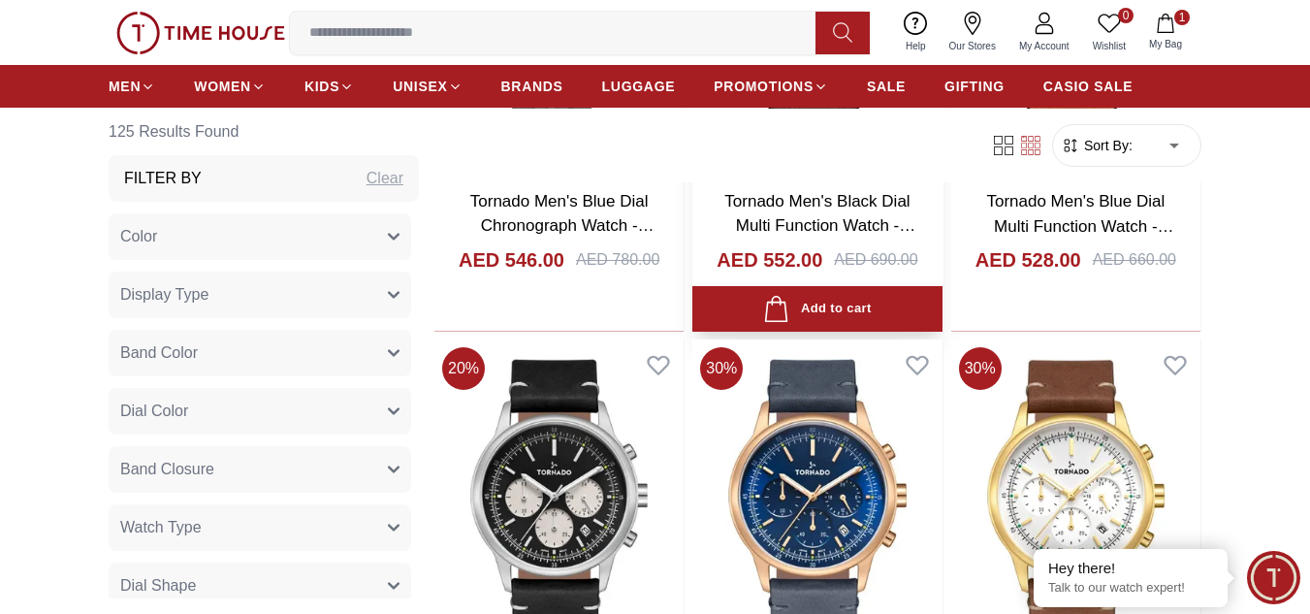
scroll to position [6723, 0]
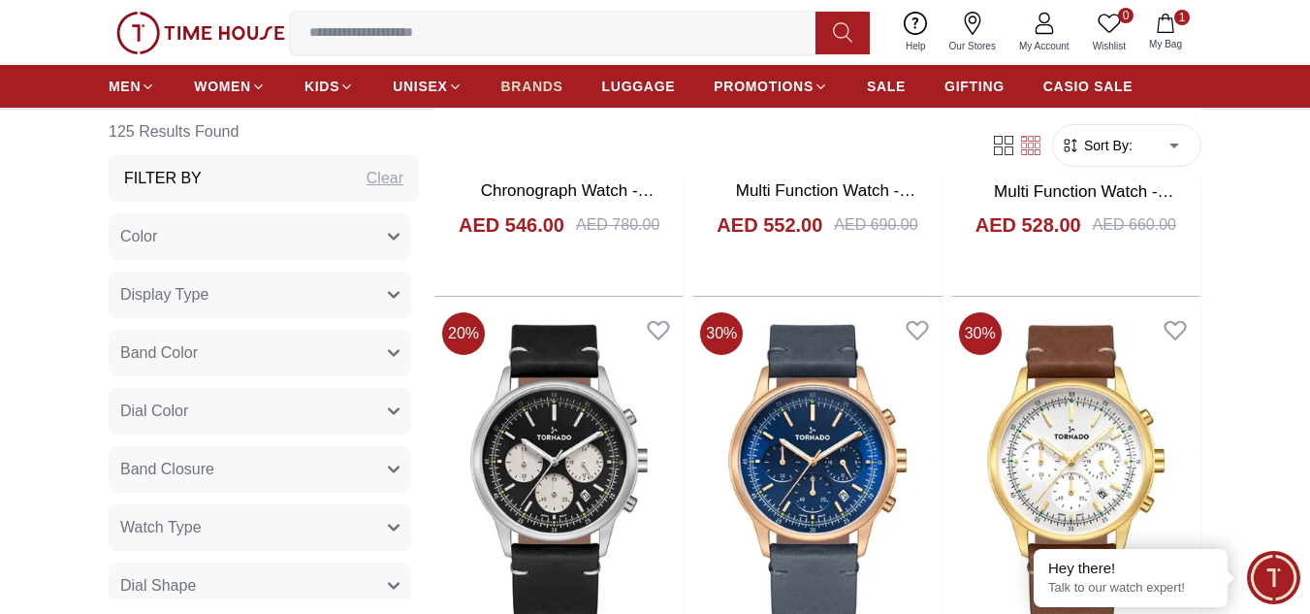
click at [521, 82] on span "BRANDS" at bounding box center [532, 86] width 62 height 19
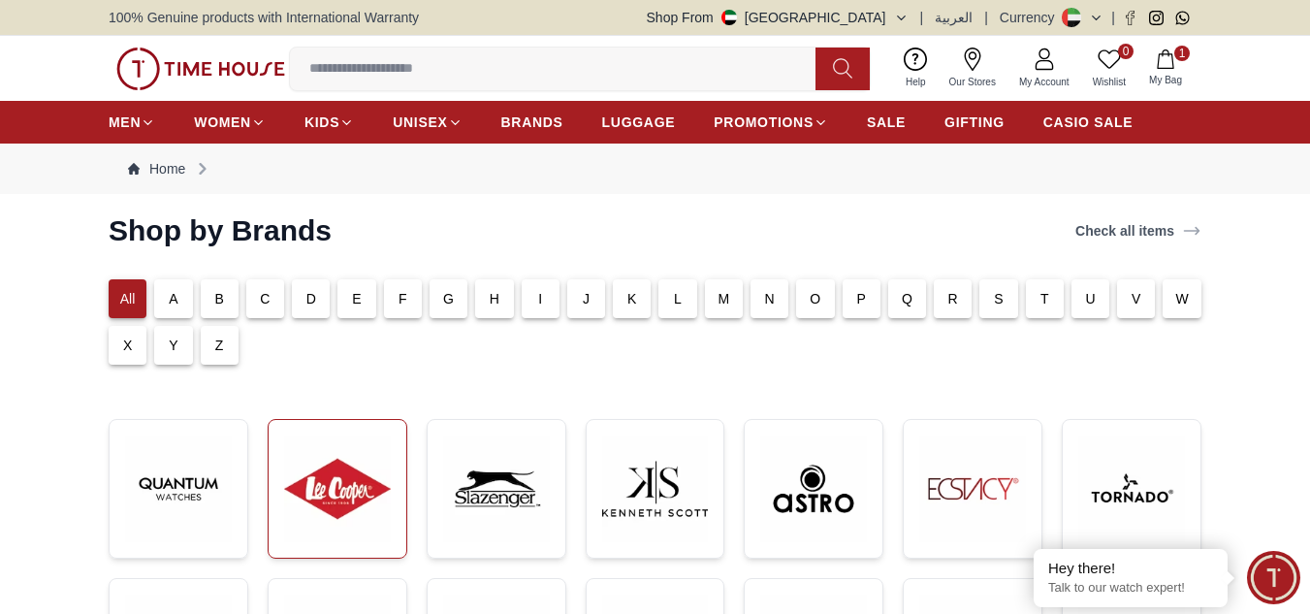
click at [357, 503] on img at bounding box center [337, 488] width 107 height 107
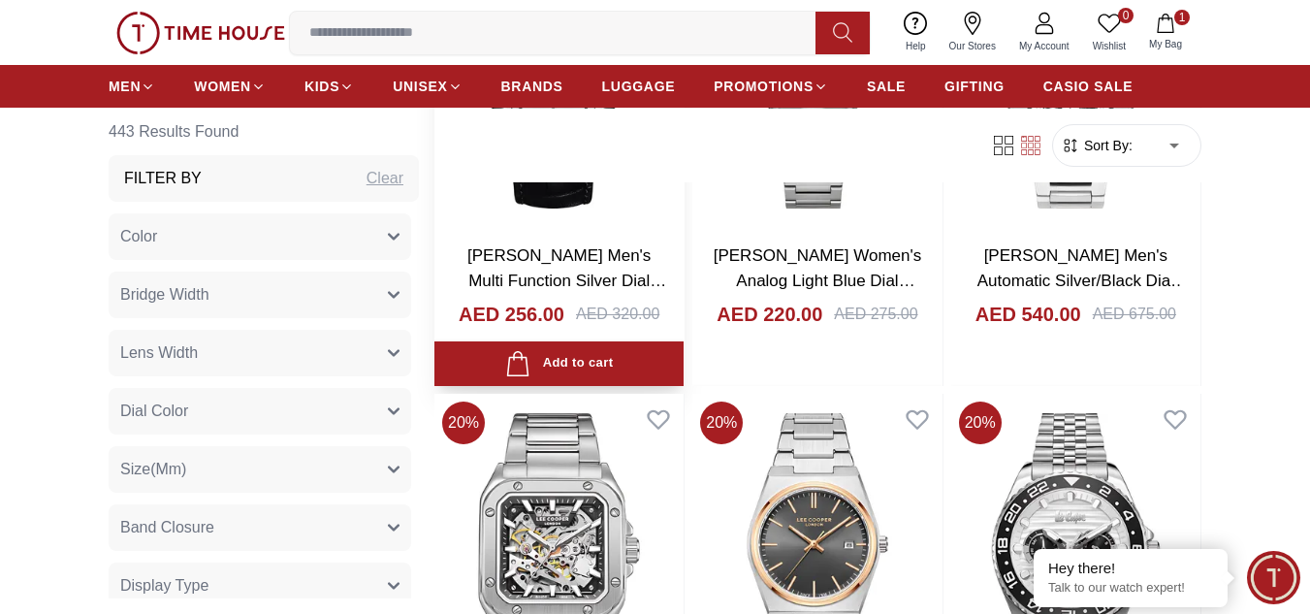
scroll to position [2845, 0]
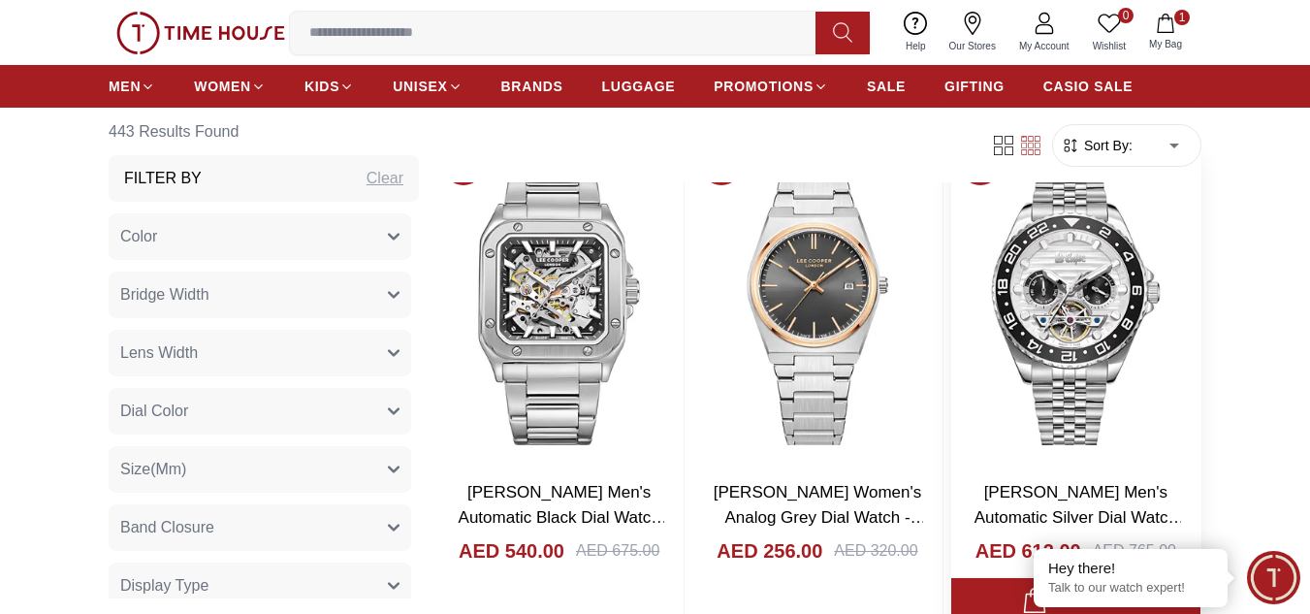
click at [1079, 311] on img at bounding box center [1075, 300] width 249 height 330
